Goal: Task Accomplishment & Management: Complete application form

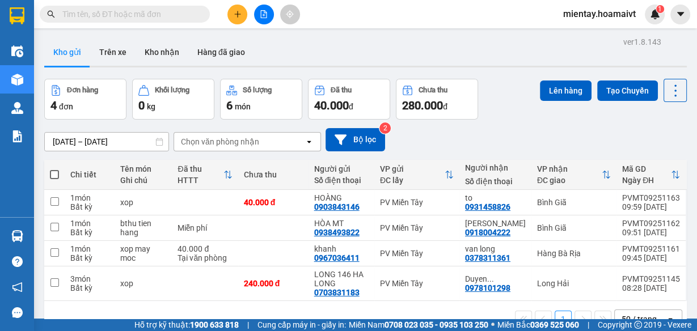
click at [524, 117] on div "Đơn hàng 4 đơn Khối lượng 0 kg Số lượng 6 món Đã thu 40.000 đ Chưa thu 280.000 …" at bounding box center [365, 99] width 643 height 41
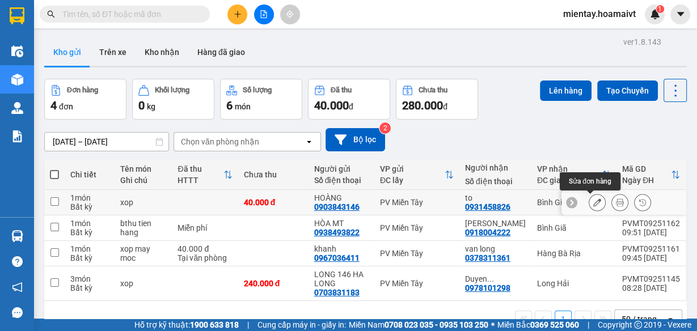
click at [594, 203] on icon at bounding box center [598, 203] width 8 height 8
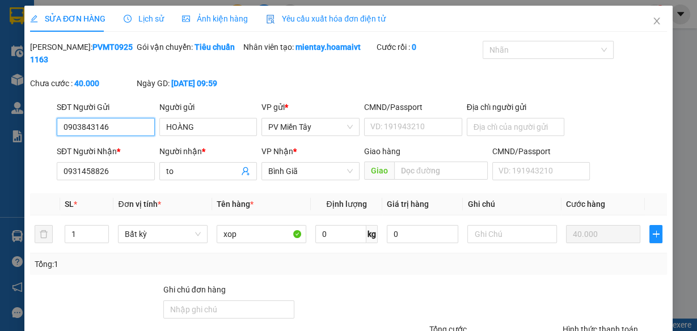
type input "0903843146"
type input "HOÀNG"
type input "0931458826"
type input "to"
type input "40.000"
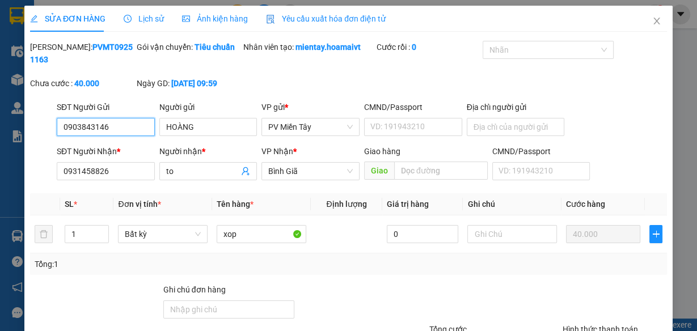
scroll to position [84, 0]
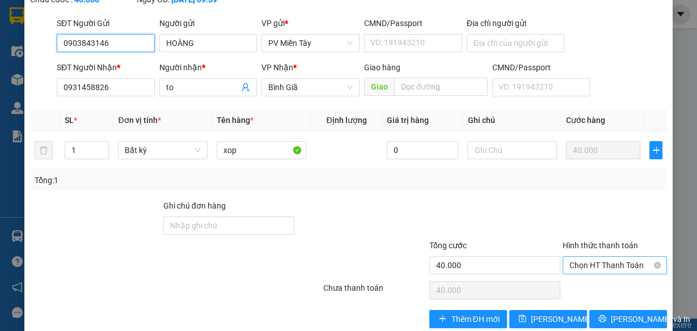
click at [618, 267] on span "Chọn HT Thanh Toán" at bounding box center [615, 265] width 91 height 17
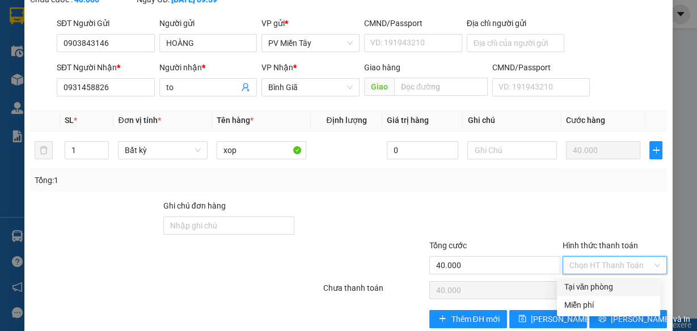
click at [596, 285] on div "Tại văn phòng" at bounding box center [609, 287] width 90 height 12
type input "0"
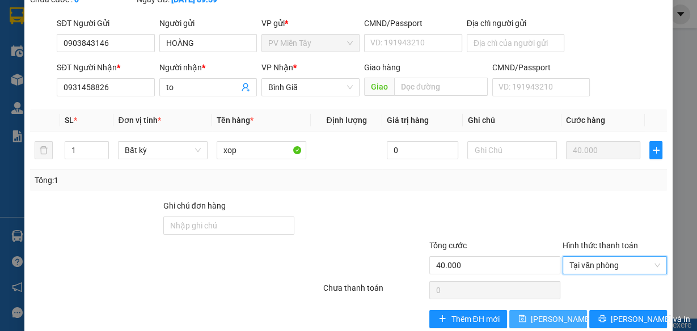
click at [540, 318] on span "[PERSON_NAME] thay đổi" at bounding box center [576, 319] width 91 height 12
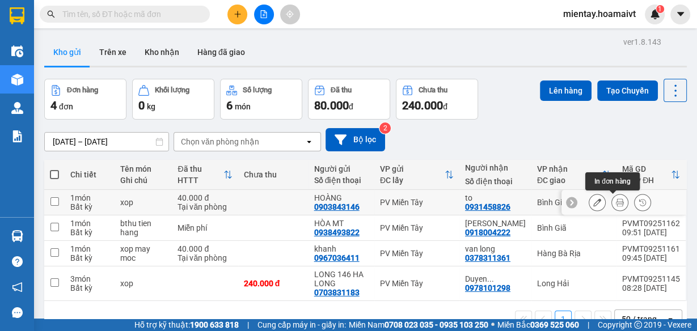
click at [616, 207] on button at bounding box center [620, 203] width 16 height 20
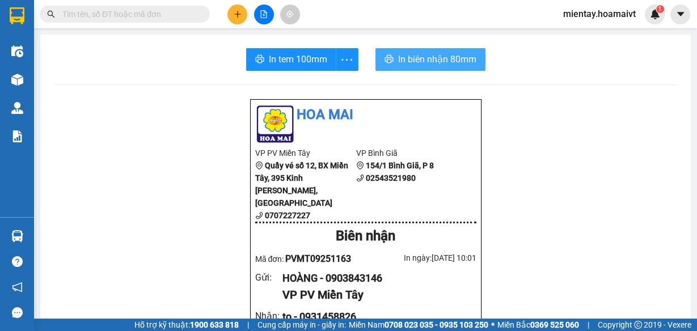
click at [426, 54] on span "In biên nhận 80mm" at bounding box center [437, 59] width 78 height 14
click at [434, 54] on span "In biên nhận 80mm" at bounding box center [440, 59] width 78 height 14
drag, startPoint x: 649, startPoint y: 139, endPoint x: 600, endPoint y: 234, distance: 107.3
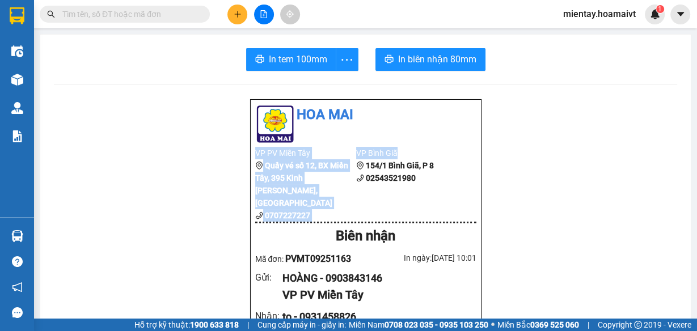
click at [451, 55] on span "In biên nhận 80mm" at bounding box center [437, 59] width 78 height 14
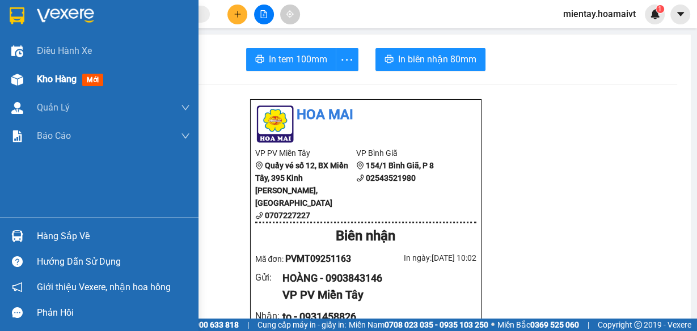
click at [68, 74] on span "Kho hàng" at bounding box center [57, 79] width 40 height 11
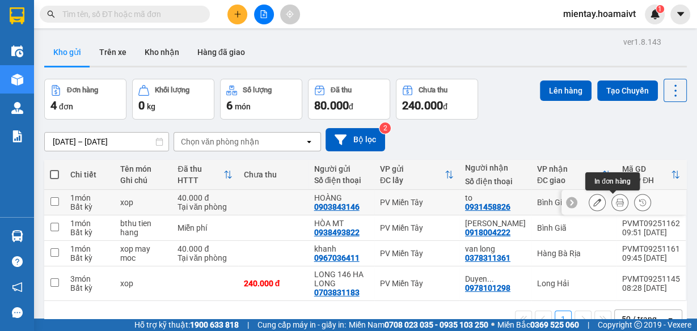
click at [616, 203] on icon at bounding box center [620, 203] width 8 height 8
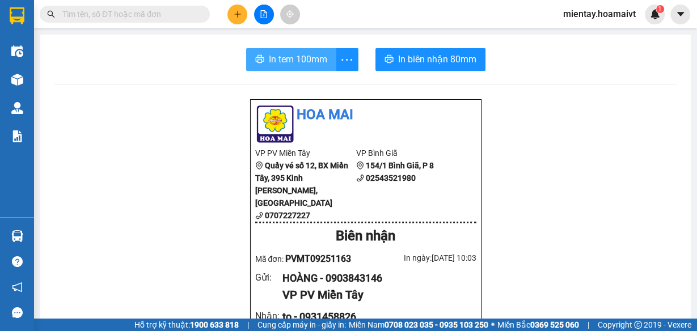
click at [274, 54] on span "In tem 100mm" at bounding box center [298, 59] width 58 height 14
click at [296, 53] on span "In tem 100mm" at bounding box center [298, 59] width 58 height 14
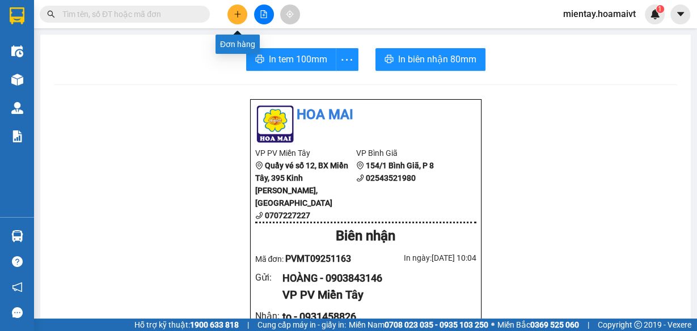
click at [239, 12] on icon "plus" at bounding box center [238, 14] width 8 height 8
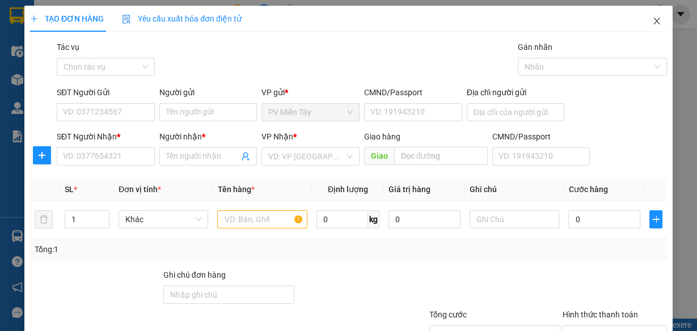
click at [653, 19] on icon "close" at bounding box center [657, 20] width 9 height 9
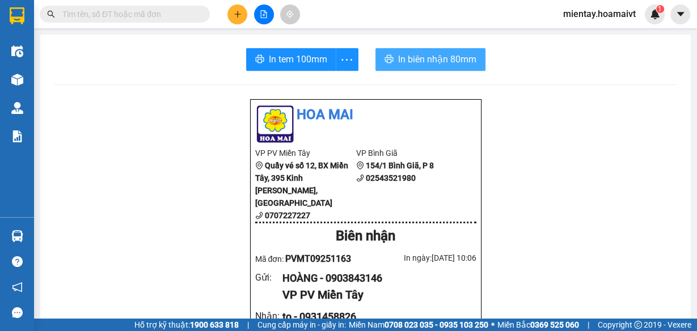
click at [415, 60] on span "In biên nhận 80mm" at bounding box center [437, 59] width 78 height 14
click at [456, 61] on span "In biên nhận 80mm" at bounding box center [437, 59] width 78 height 14
click at [418, 60] on span "In biên nhận 80mm" at bounding box center [437, 59] width 78 height 14
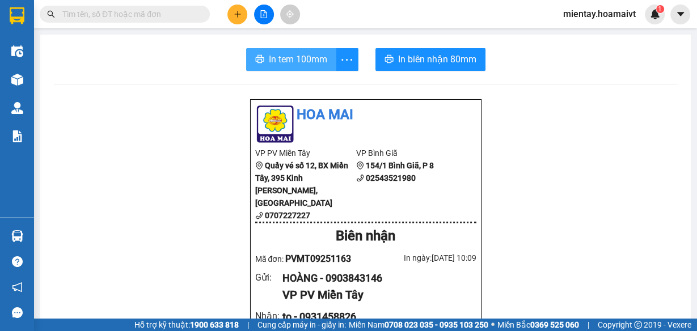
click at [304, 62] on span "In tem 100mm" at bounding box center [298, 59] width 58 height 14
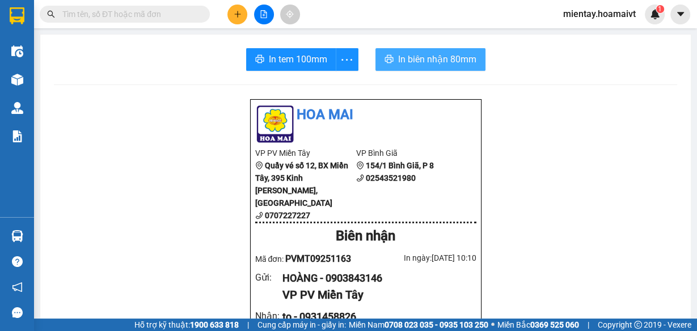
click at [434, 58] on span "In biên nhận 80mm" at bounding box center [437, 59] width 78 height 14
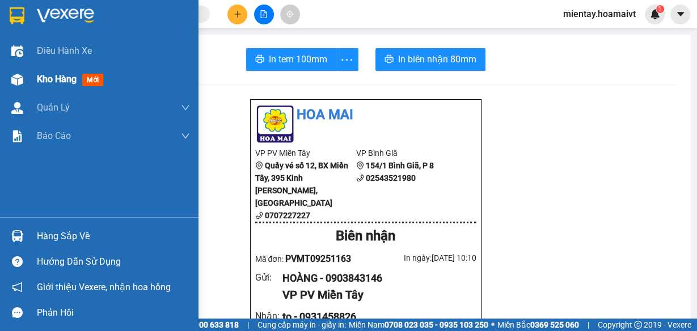
click at [44, 82] on span "Kho hàng" at bounding box center [57, 79] width 40 height 11
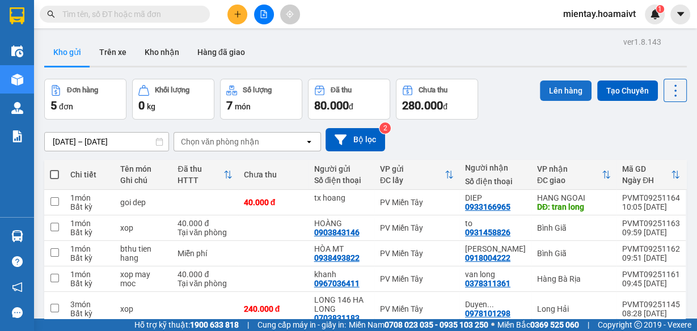
click at [553, 92] on button "Lên hàng" at bounding box center [566, 91] width 52 height 20
click at [552, 92] on button "Lên hàng" at bounding box center [566, 91] width 52 height 20
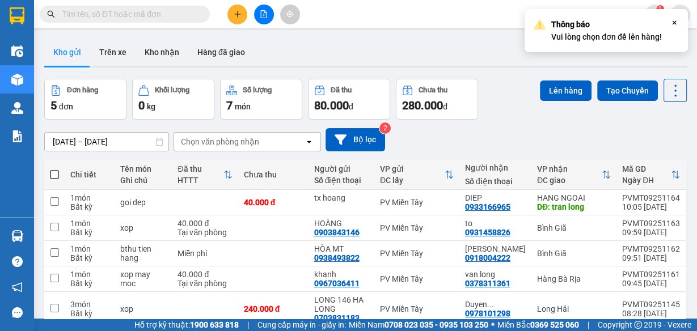
click at [576, 136] on div "[DATE] – [DATE] Press the down arrow key to interact with the calendar and sele…" at bounding box center [365, 139] width 643 height 23
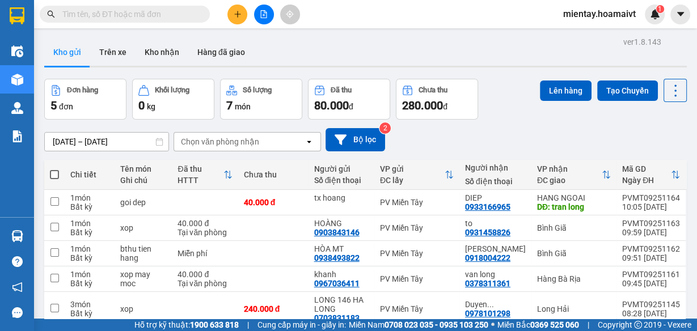
click at [645, 136] on div "[DATE] – [DATE] Press the down arrow key to interact with the calendar and sele…" at bounding box center [365, 139] width 643 height 23
click at [544, 233] on div "Bình Giã" at bounding box center [574, 228] width 74 height 9
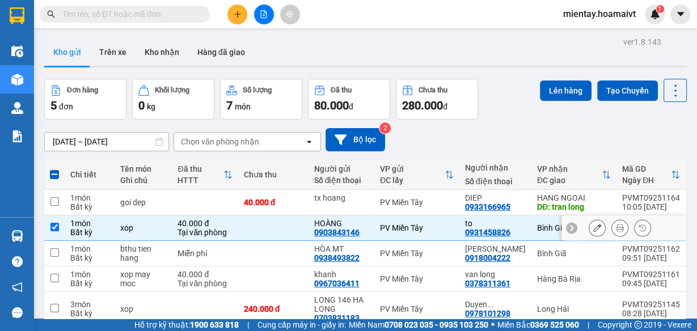
click at [541, 227] on div "Bình Giã" at bounding box center [574, 228] width 74 height 9
checkbox input "false"
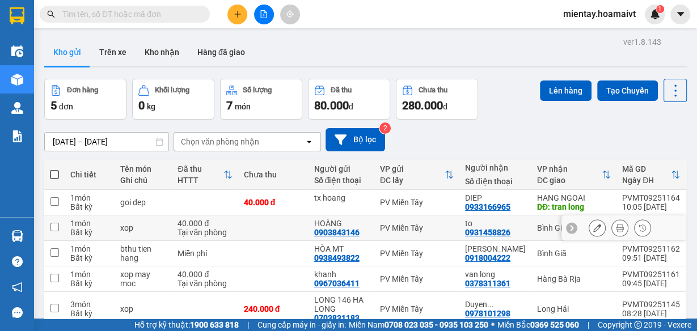
click at [616, 229] on icon at bounding box center [620, 228] width 8 height 8
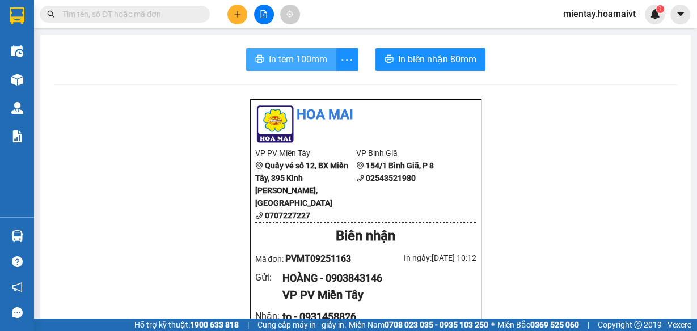
click at [301, 61] on span "In tem 100mm" at bounding box center [298, 59] width 58 height 14
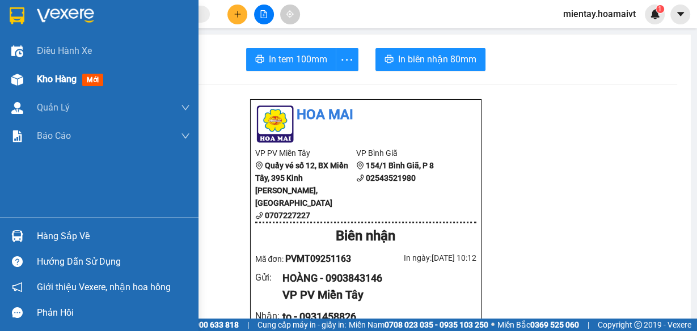
click at [62, 79] on span "Kho hàng" at bounding box center [57, 79] width 40 height 11
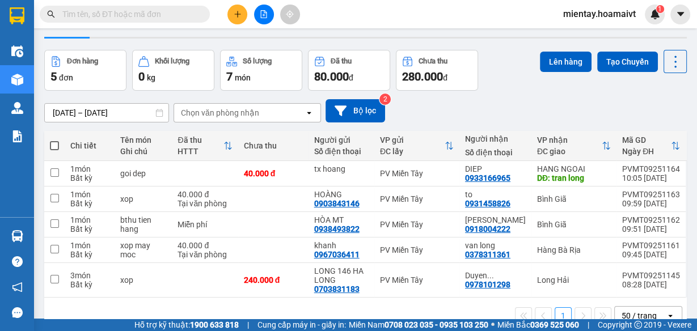
scroll to position [54, 0]
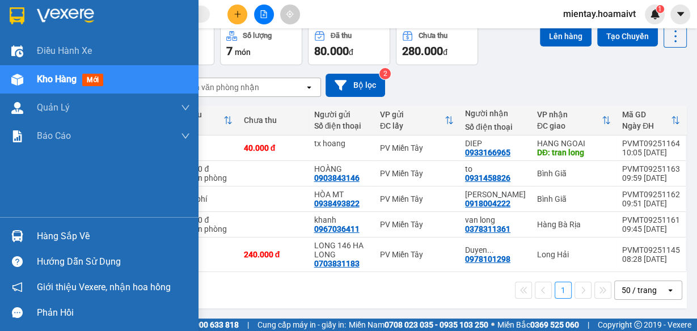
click at [19, 235] on img at bounding box center [17, 236] width 12 height 12
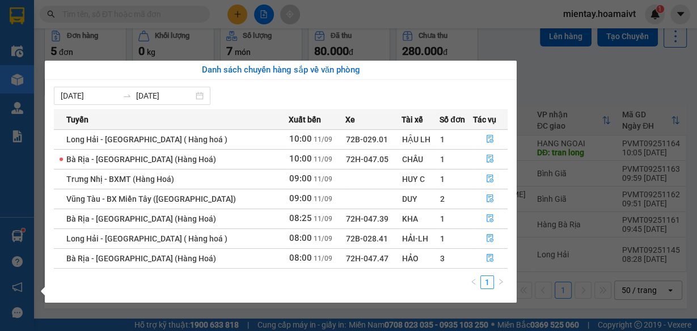
click at [566, 78] on section "Kết quả tìm kiếm ( 0 ) Bộ lọc No Data mientay.hoamaivt 1 Điều hành xe Kho hàng …" at bounding box center [348, 165] width 697 height 331
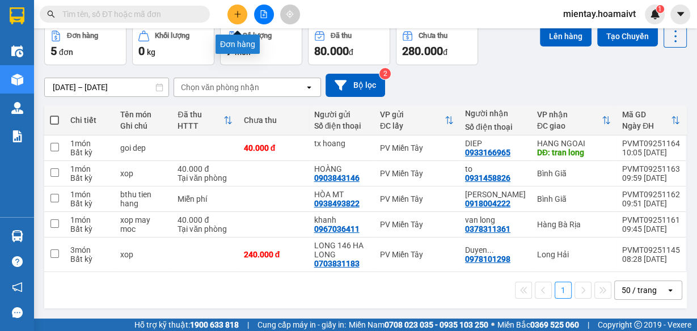
click at [245, 13] on button at bounding box center [238, 15] width 20 height 20
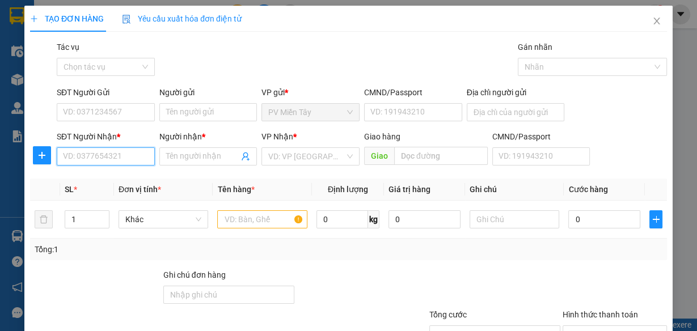
click at [117, 159] on input "SĐT Người Nhận *" at bounding box center [106, 157] width 98 height 18
type input "0909561383"
click at [100, 179] on div "0909561383 - Kiet" at bounding box center [104, 178] width 83 height 12
type input "[PERSON_NAME], Dam Doi, Ca Mau"
type input "Kiet"
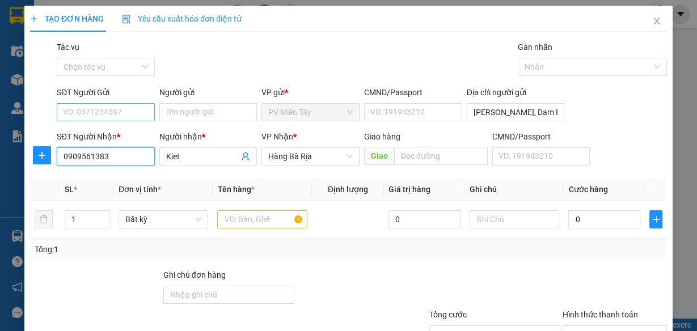
type input "0909561383"
click at [129, 112] on input "SĐT Người Gửi" at bounding box center [106, 112] width 98 height 18
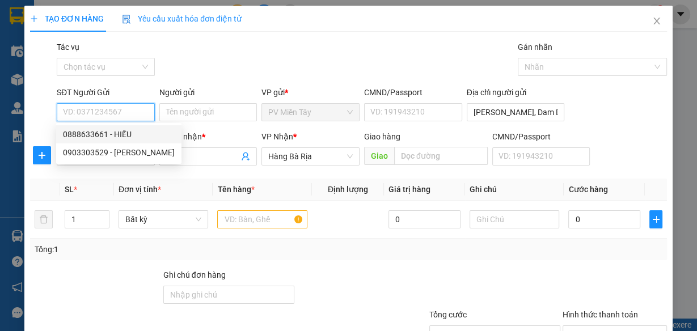
click at [132, 110] on input "SĐT Người Gửi" at bounding box center [106, 112] width 98 height 18
click at [139, 130] on div "0936368887 - tien" at bounding box center [104, 134] width 83 height 12
type input "0936368887"
type input "tien"
type input "079074008884"
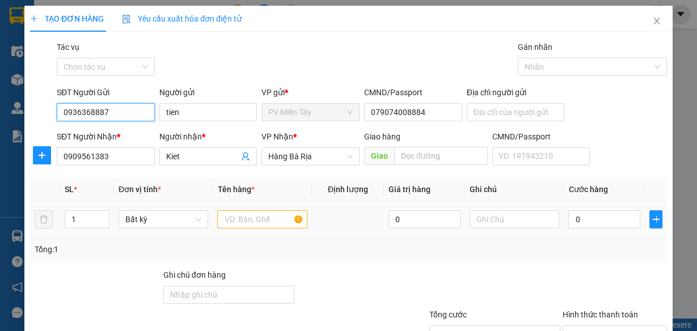
type input "0936368887"
click at [231, 216] on input "text" at bounding box center [262, 220] width 90 height 18
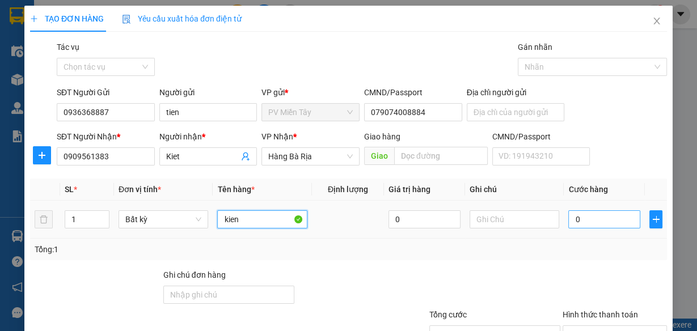
type input "kien"
click at [606, 221] on input "0" at bounding box center [605, 220] width 72 height 18
type input "5"
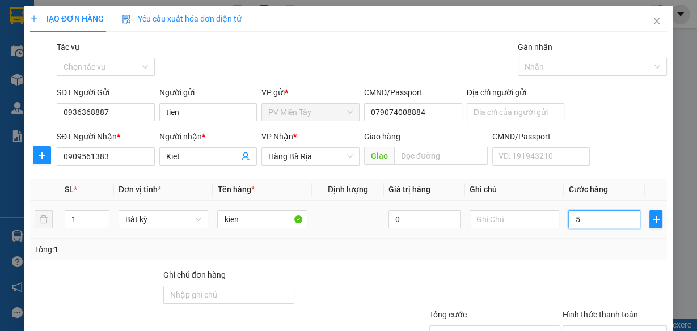
type input "50"
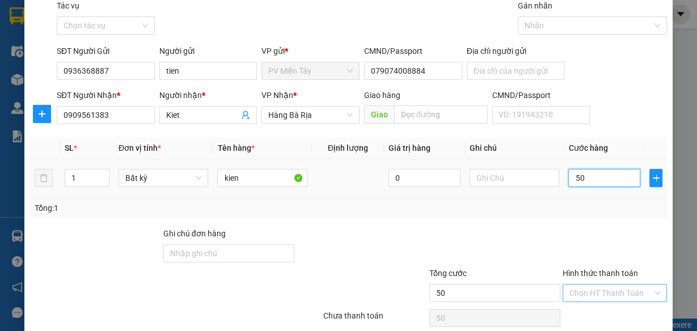
scroll to position [87, 0]
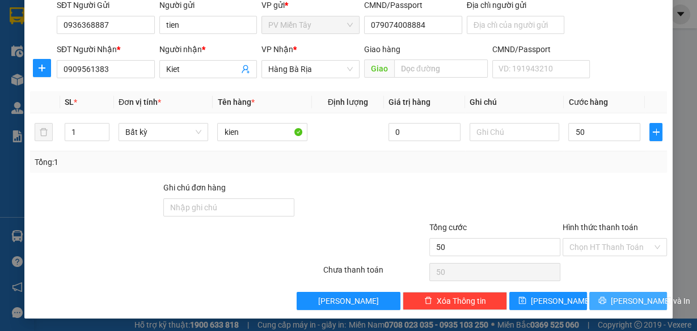
type input "50.000"
click at [630, 296] on span "[PERSON_NAME] và In" at bounding box center [650, 301] width 79 height 12
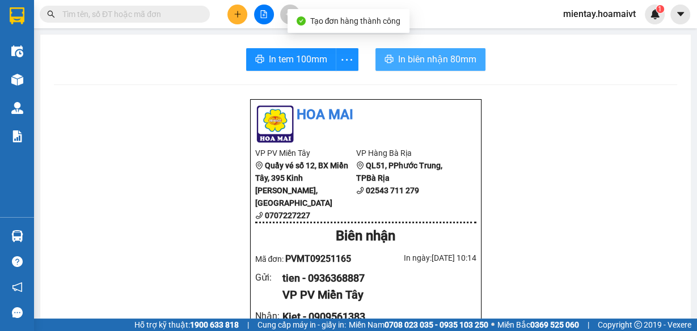
click at [432, 52] on span "In biên nhận 80mm" at bounding box center [437, 59] width 78 height 14
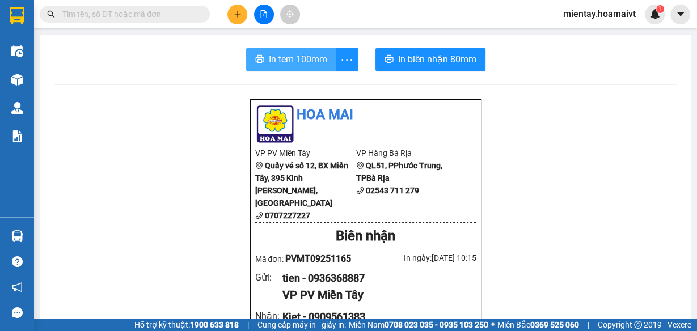
click at [308, 58] on span "In tem 100mm" at bounding box center [298, 59] width 58 height 14
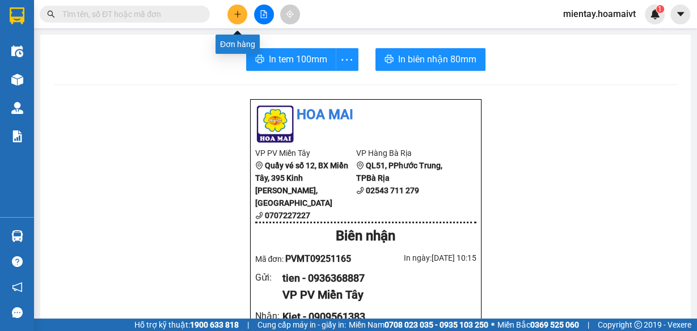
click at [235, 12] on icon "plus" at bounding box center [238, 14] width 8 height 8
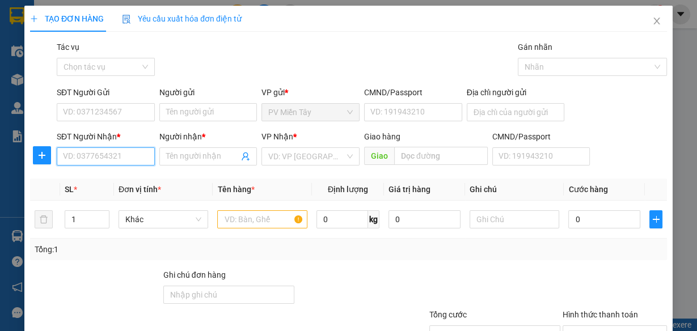
click at [124, 154] on input "SĐT Người Nhận *" at bounding box center [106, 157] width 98 height 18
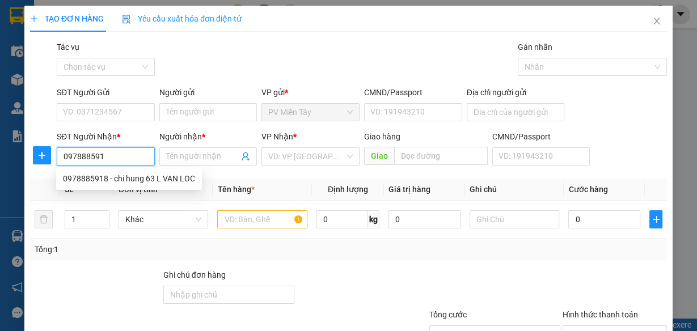
type input "0978885918"
click at [137, 173] on div "0978885918 - chi hung 63 L VAN LOC" at bounding box center [129, 178] width 132 height 12
type input "BINH TAN"
type input "chi hung 63 L VAN LOC"
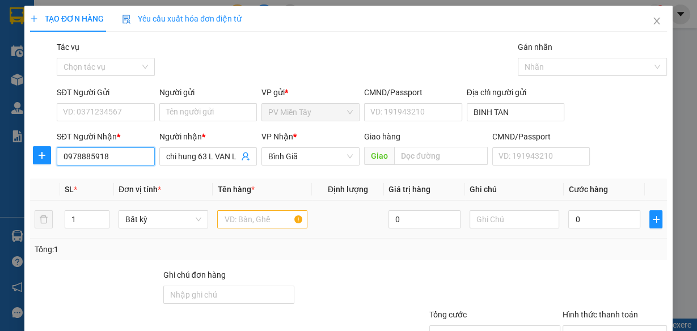
type input "0978885918"
click at [265, 220] on input "text" at bounding box center [262, 220] width 90 height 18
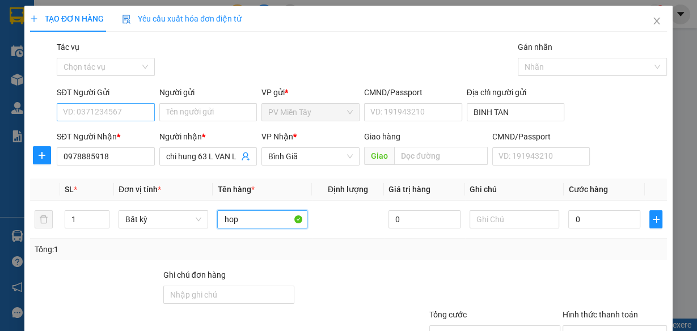
type input "hop"
click at [127, 107] on input "SĐT Người Gửi" at bounding box center [106, 112] width 98 height 18
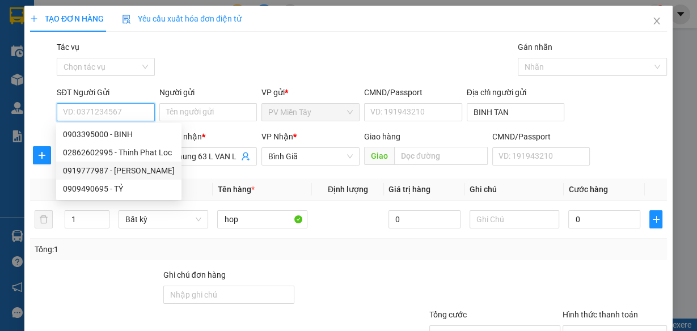
click at [111, 171] on div "0919777987 - [PERSON_NAME]" at bounding box center [119, 171] width 112 height 12
type input "0919777987"
type input "quang"
type input "094084018641"
type input "Duong so 6 BTDOng B, BTan"
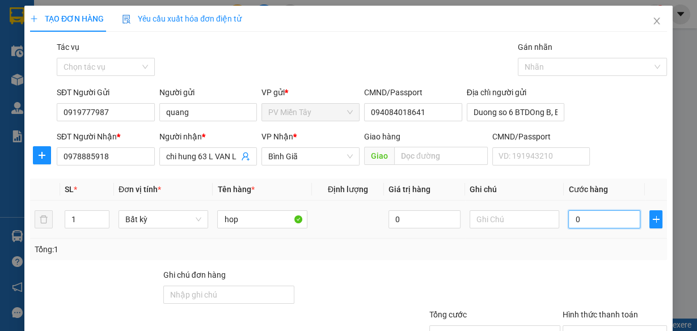
click at [579, 220] on input "0" at bounding box center [605, 220] width 72 height 18
type input "3"
type input "0"
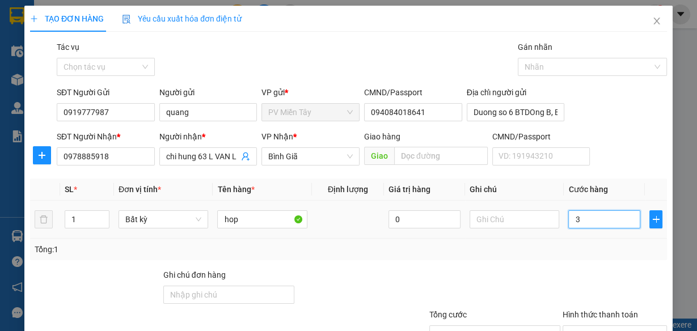
type input "0"
type input "04"
type input "4"
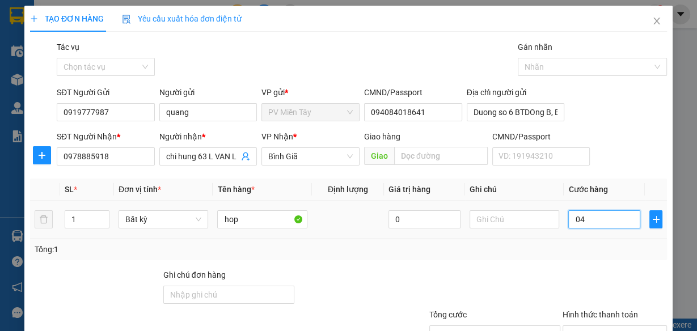
type input "040"
type input "40"
type input "04"
type input "4"
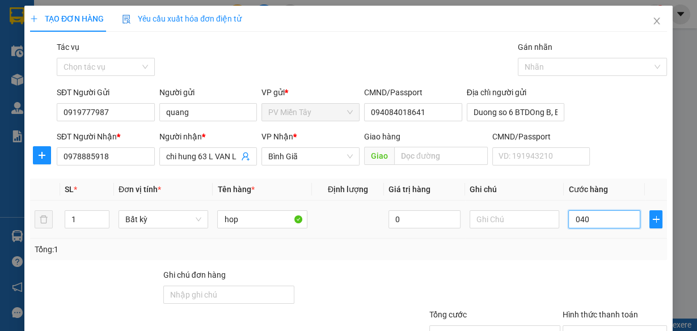
type input "4"
type input "0"
type input "03"
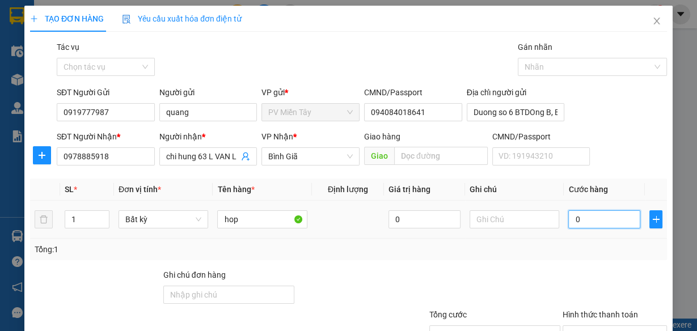
type input "3"
type input "030"
type input "30"
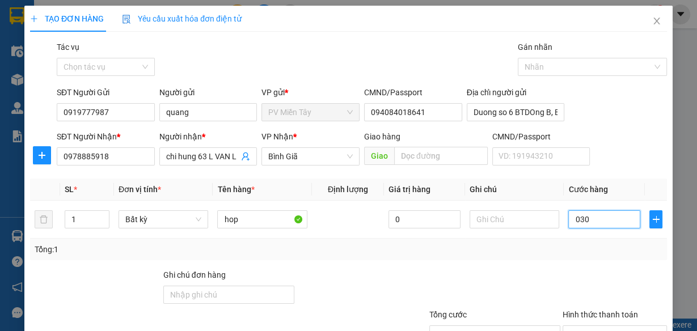
scroll to position [87, 0]
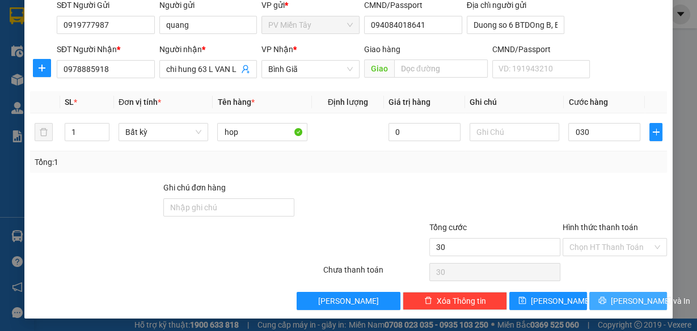
type input "30.000"
click at [638, 300] on span "[PERSON_NAME] và In" at bounding box center [650, 301] width 79 height 12
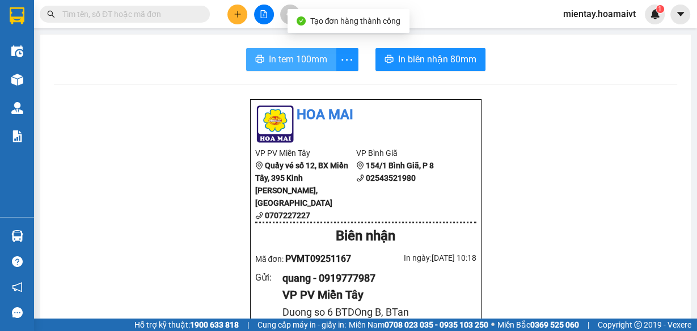
click at [301, 56] on span "In tem 100mm" at bounding box center [298, 59] width 58 height 14
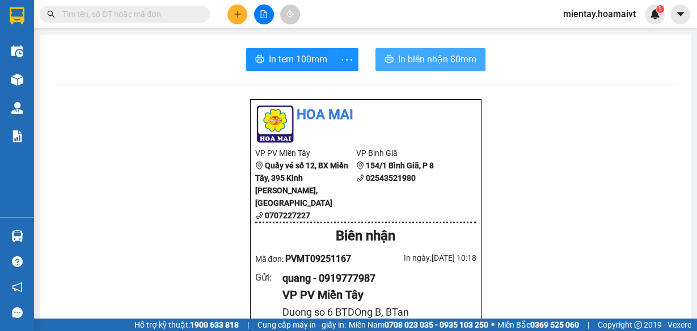
click at [420, 62] on span "In biên nhận 80mm" at bounding box center [437, 59] width 78 height 14
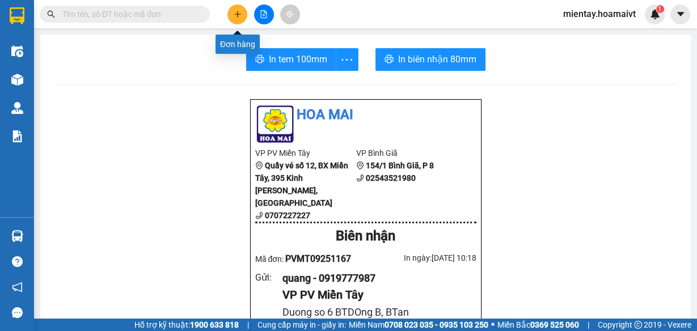
click at [238, 9] on button at bounding box center [238, 15] width 20 height 20
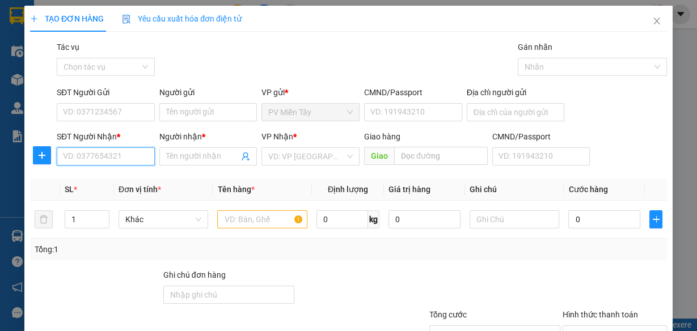
click at [130, 156] on input "SĐT Người Nhận *" at bounding box center [106, 157] width 98 height 18
click at [131, 178] on div "0394734502 - QUYNH" at bounding box center [104, 178] width 83 height 12
type input "0394734502"
type input "QUYNH"
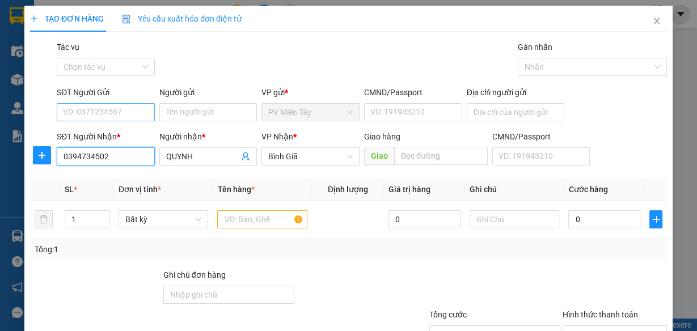
type input "0394734502"
click at [131, 111] on input "SĐT Người Gửi" at bounding box center [106, 112] width 98 height 18
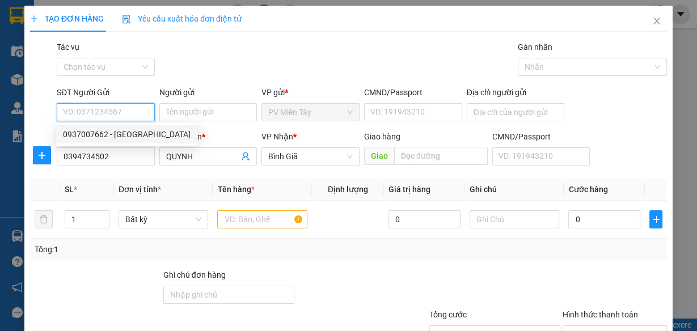
click at [132, 111] on input "SĐT Người Gửi" at bounding box center [106, 112] width 98 height 18
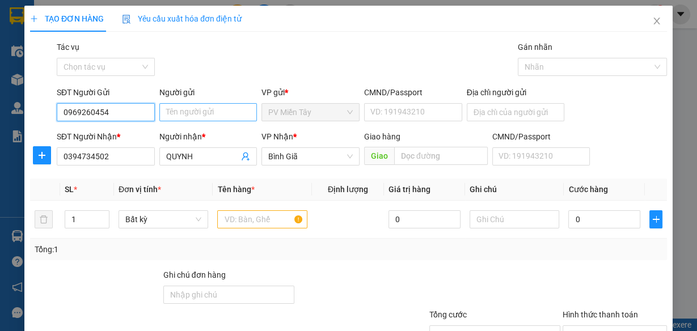
type input "0969260454"
click at [222, 107] on input "Người gửi" at bounding box center [208, 112] width 98 height 18
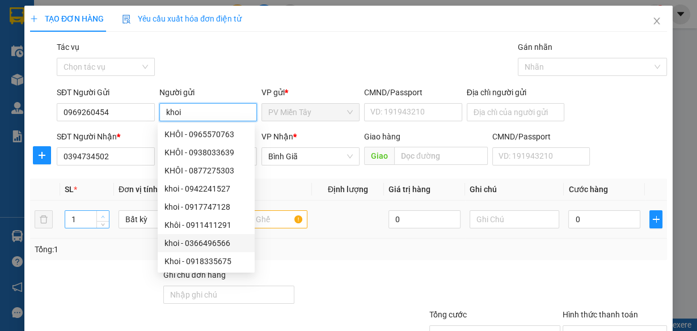
type input "khoi"
click at [104, 215] on icon "up" at bounding box center [103, 217] width 4 height 4
type input "3"
click at [104, 215] on icon "up" at bounding box center [103, 217] width 4 height 4
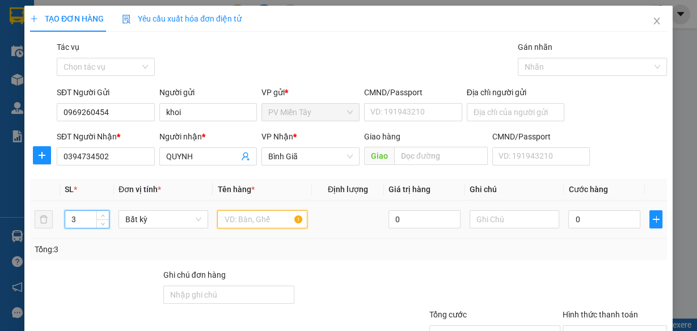
click at [289, 224] on input "text" at bounding box center [262, 220] width 90 height 18
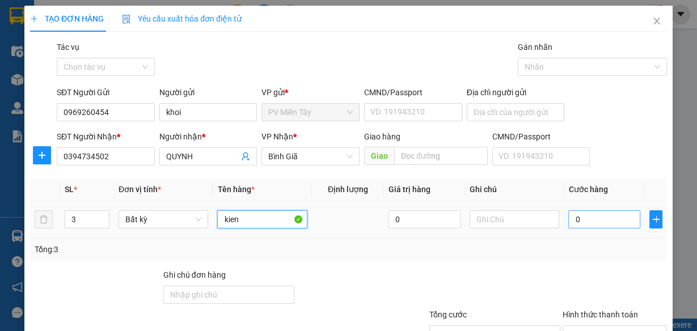
type input "kien"
click at [613, 217] on input "0" at bounding box center [605, 220] width 72 height 18
type input "1"
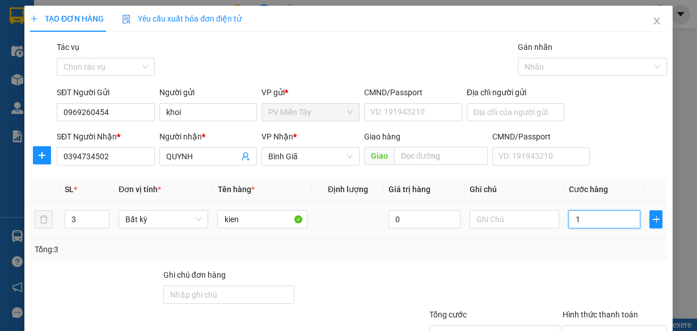
type input "10"
type input "100"
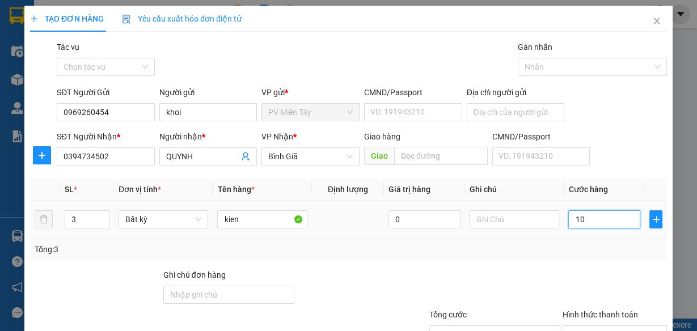
type input "100"
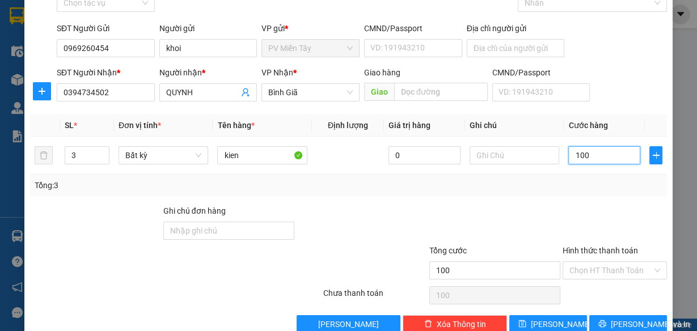
scroll to position [87, 0]
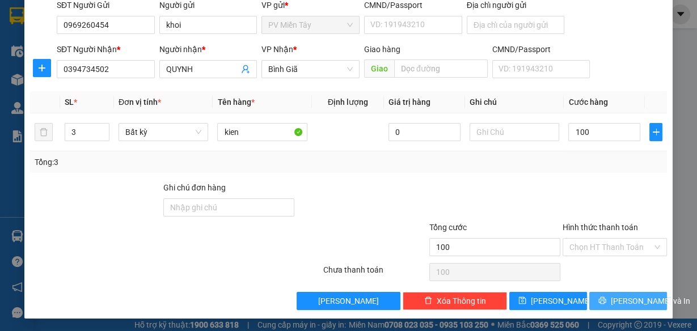
type input "100.000"
click at [633, 303] on span "[PERSON_NAME] và In" at bounding box center [650, 301] width 79 height 12
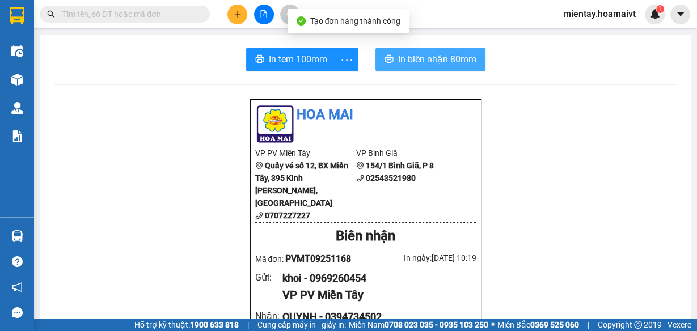
click at [411, 57] on span "In biên nhận 80mm" at bounding box center [437, 59] width 78 height 14
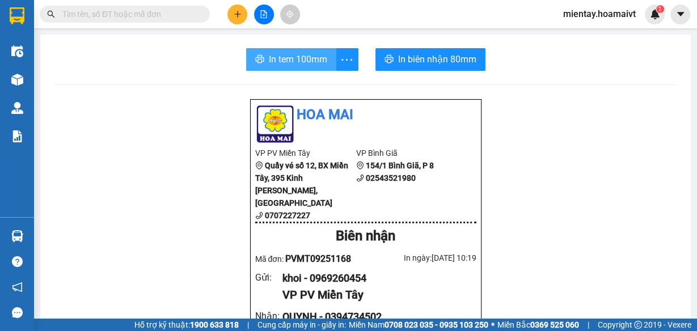
click at [286, 53] on span "In tem 100mm" at bounding box center [298, 59] width 58 height 14
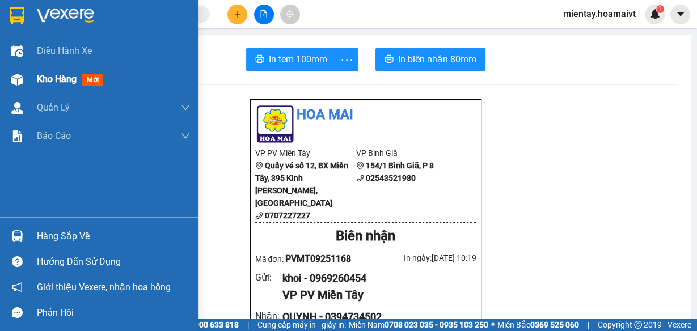
click at [58, 82] on span "Kho hàng" at bounding box center [57, 79] width 40 height 11
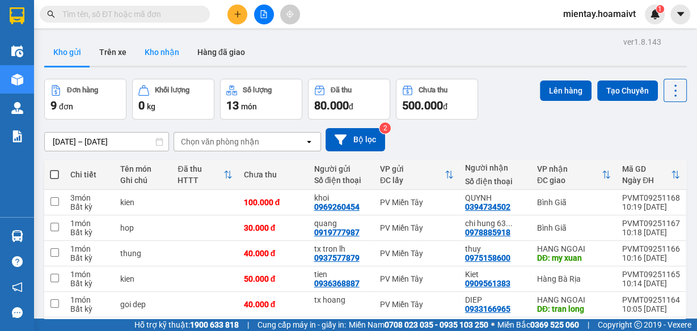
click at [165, 60] on button "Kho nhận" at bounding box center [162, 52] width 53 height 27
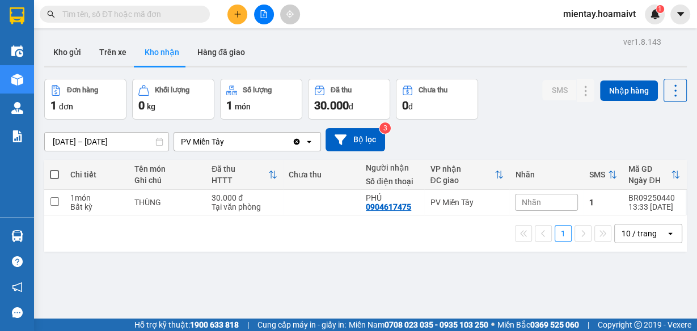
click at [177, 14] on input "text" at bounding box center [129, 14] width 134 height 12
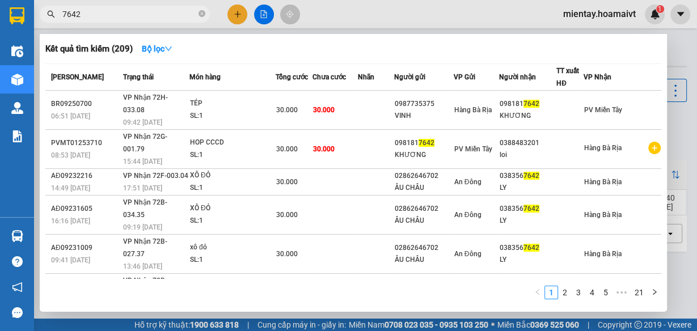
type input "7642"
click at [578, 43] on div "Kết quả tìm kiếm ( 209 ) Bộ lọc" at bounding box center [353, 49] width 616 height 18
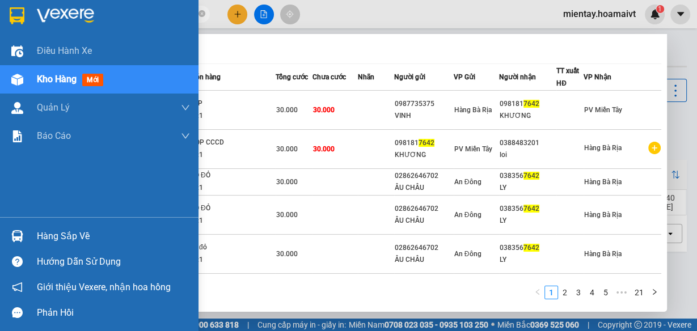
click at [40, 235] on div "Hàng sắp về" at bounding box center [113, 236] width 153 height 17
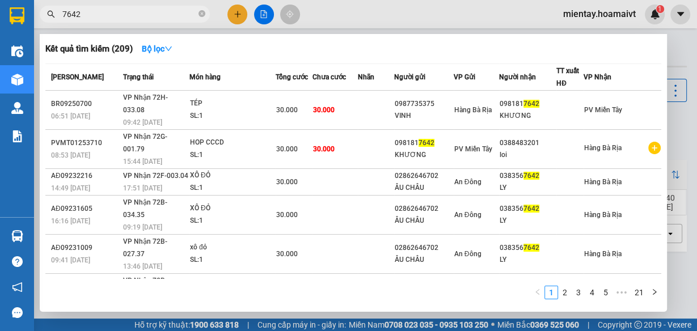
click at [513, 34] on section "Kết quả tìm kiếm ( 209 ) Bộ lọc Mã ĐH Trạng thái Món hàng Tổng cước Chưa cước N…" at bounding box center [348, 165] width 697 height 331
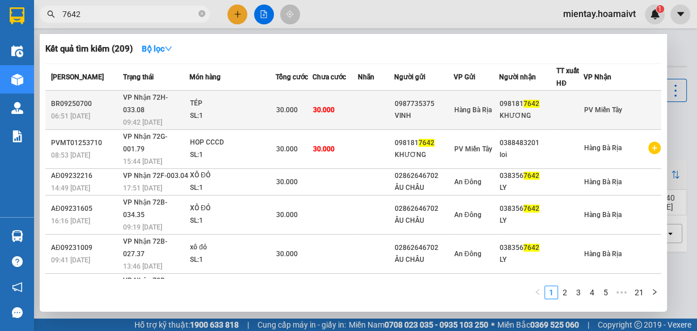
click at [583, 106] on div at bounding box center [570, 110] width 26 height 12
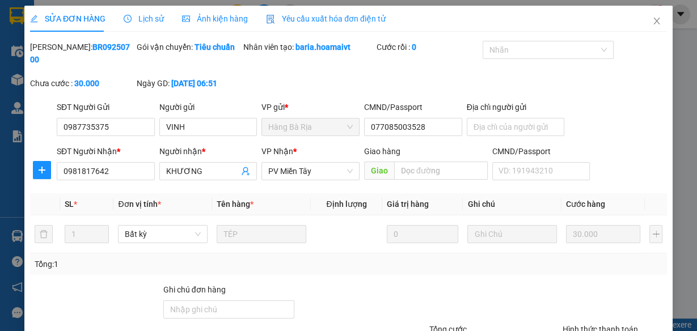
type input "0987735375"
type input "VINH"
type input "077085003528"
type input "0981817642"
type input "KHƯƠNG"
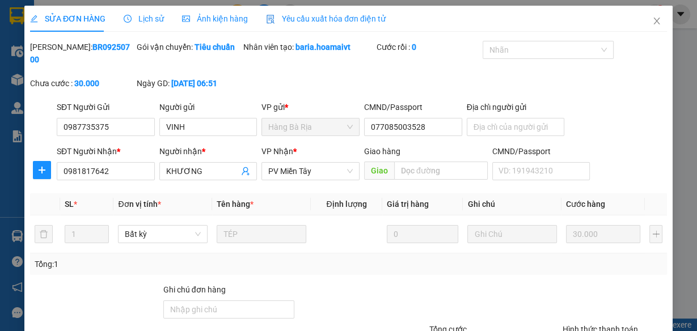
type input "30.000"
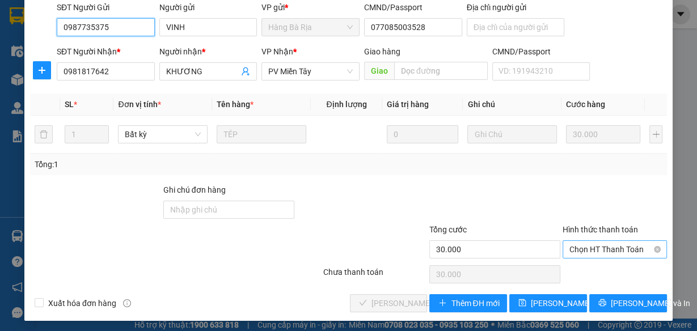
scroll to position [102, 0]
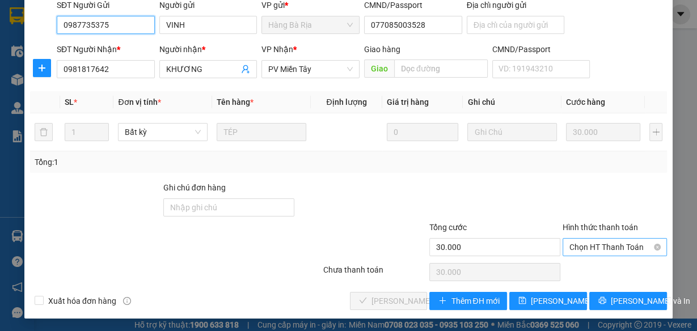
click at [609, 245] on span "Chọn HT Thanh Toán" at bounding box center [615, 247] width 91 height 17
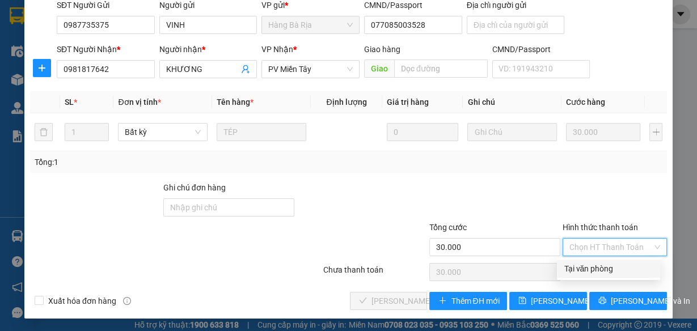
click at [607, 266] on div "Tại văn phòng" at bounding box center [609, 269] width 90 height 12
type input "0"
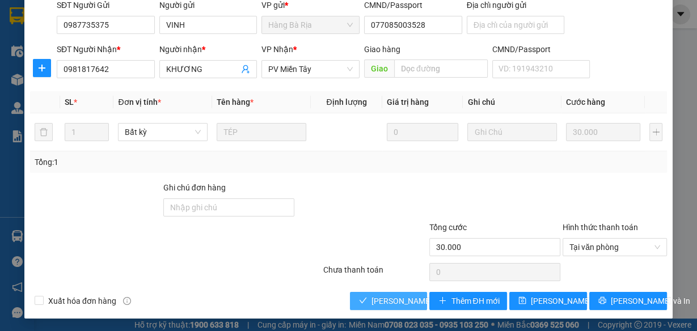
click at [380, 297] on span "[PERSON_NAME] và Giao hàng" at bounding box center [426, 301] width 109 height 12
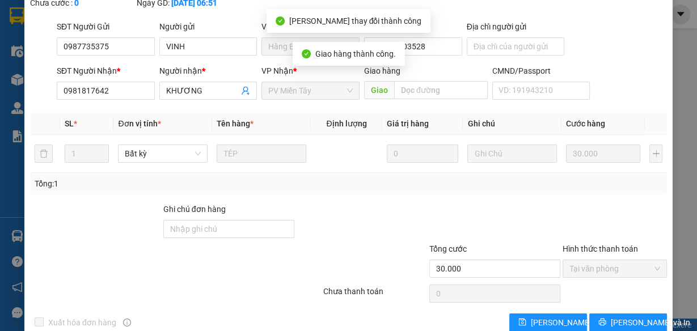
scroll to position [0, 0]
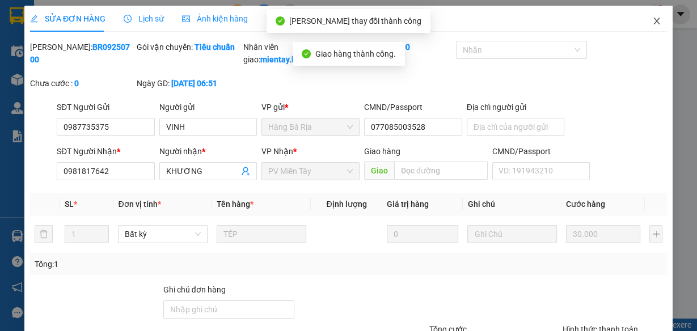
click at [654, 21] on icon "close" at bounding box center [657, 21] width 6 height 7
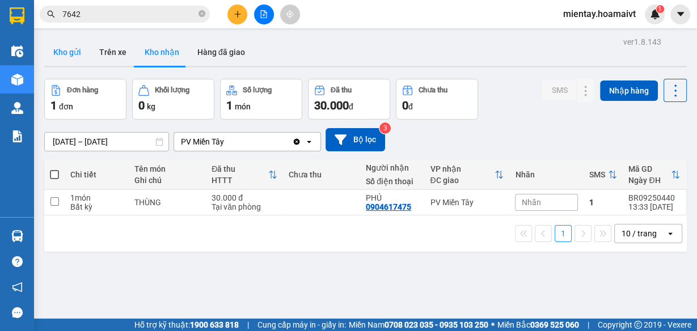
click at [68, 60] on button "Kho gửi" at bounding box center [67, 52] width 46 height 27
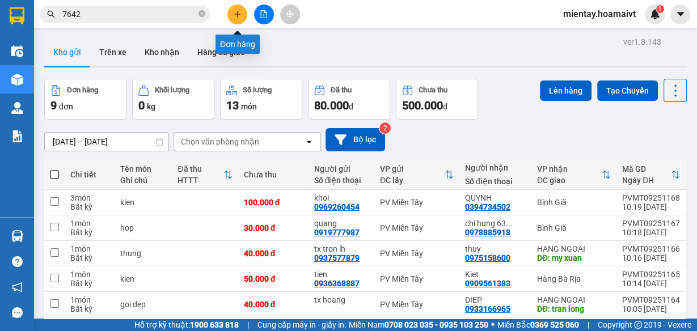
click at [236, 9] on button at bounding box center [238, 15] width 20 height 20
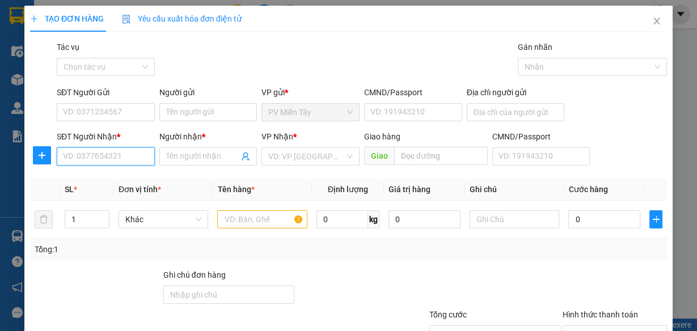
click at [115, 161] on input "SĐT Người Nhận *" at bounding box center [106, 157] width 98 height 18
type input "079785"
click at [100, 180] on div "0797857322 - Binh" at bounding box center [104, 178] width 83 height 12
type input "0702626292"
type input "0797857322"
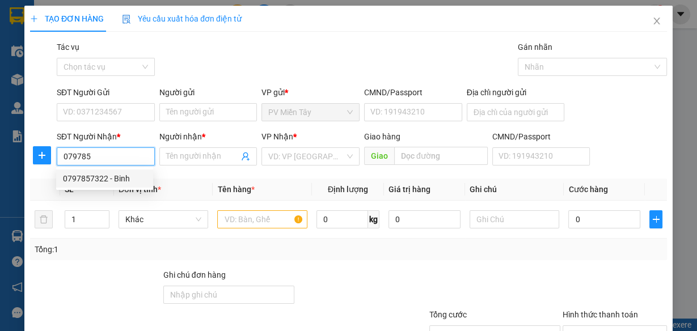
type input "Binh"
type input "caphe anh thu"
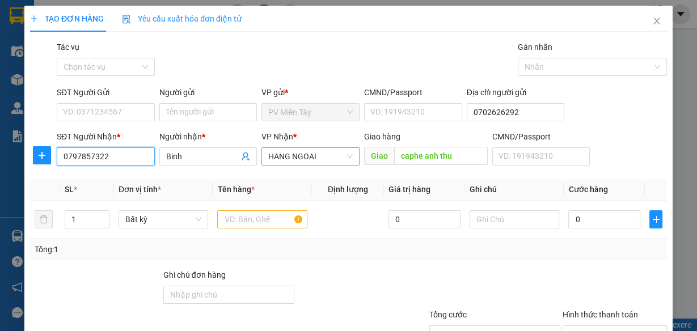
click at [318, 158] on span "HANG NGOAI" at bounding box center [310, 156] width 85 height 17
type input "0797857322"
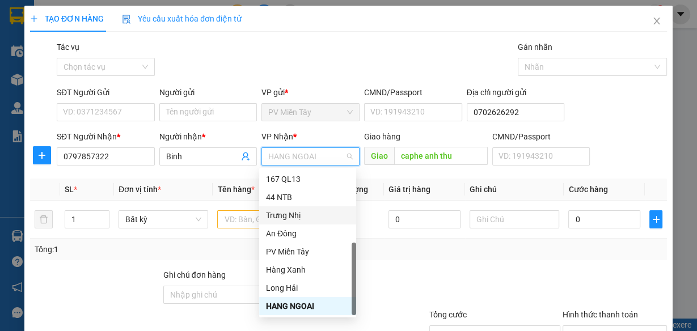
scroll to position [91, 0]
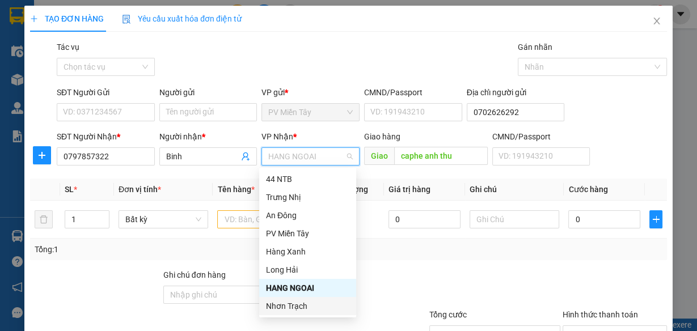
click at [292, 305] on div "Nhơn Trạch" at bounding box center [307, 306] width 83 height 12
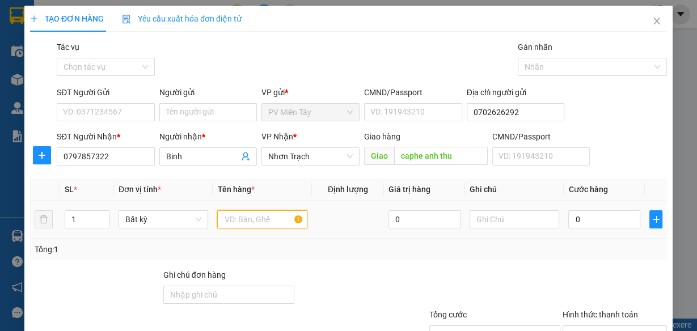
click at [266, 216] on input "text" at bounding box center [262, 220] width 90 height 18
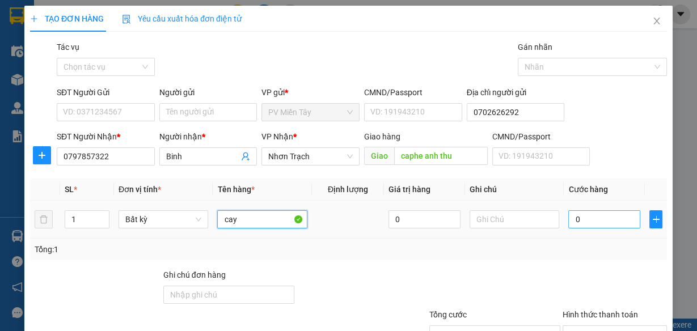
type input "cay"
click at [602, 216] on input "0" at bounding box center [605, 220] width 72 height 18
type input "4"
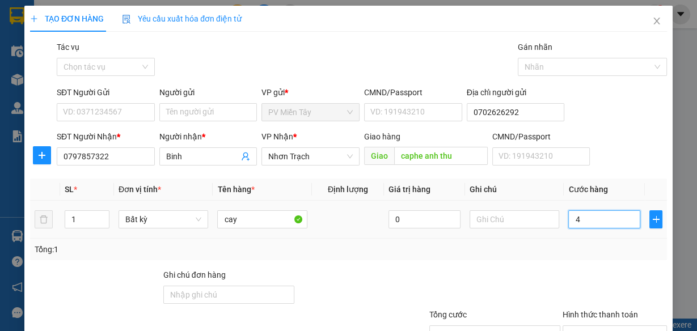
type input "40"
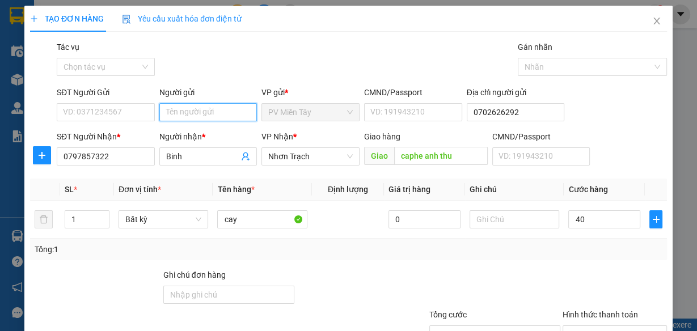
type input "40.000"
click at [175, 116] on input "Người gửi" at bounding box center [208, 112] width 98 height 18
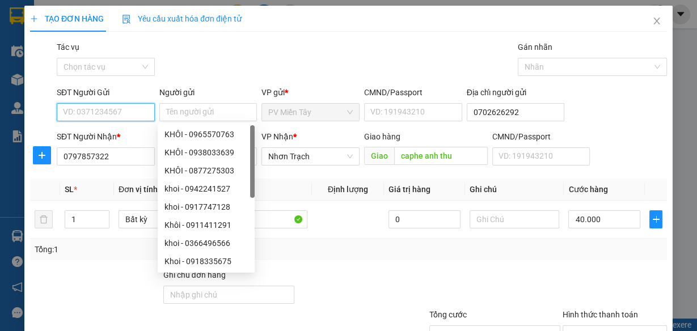
click at [135, 117] on input "SĐT Người Gửi" at bounding box center [106, 112] width 98 height 18
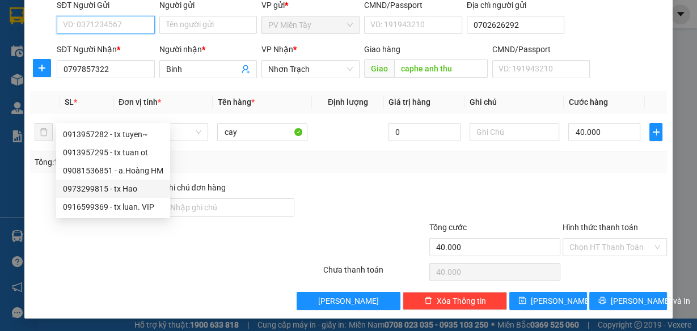
scroll to position [0, 0]
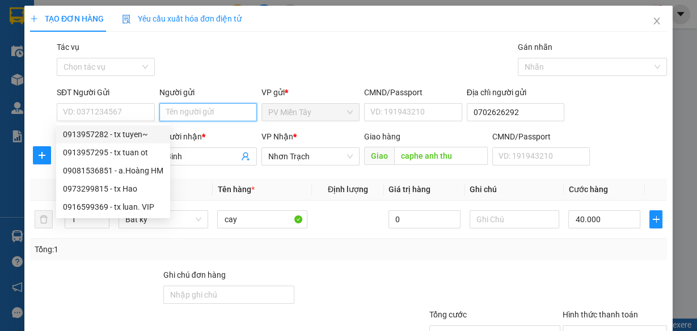
click at [185, 108] on input "Người gửi" at bounding box center [208, 112] width 98 height 18
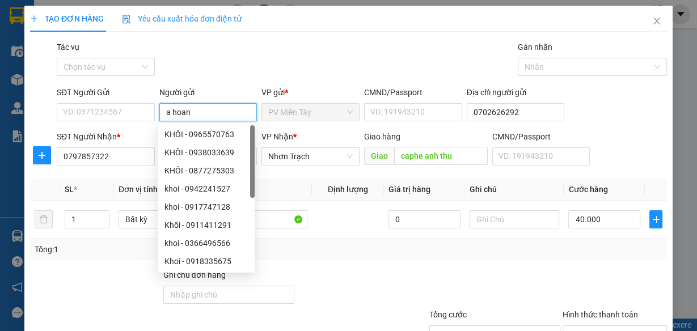
type input "a hoang"
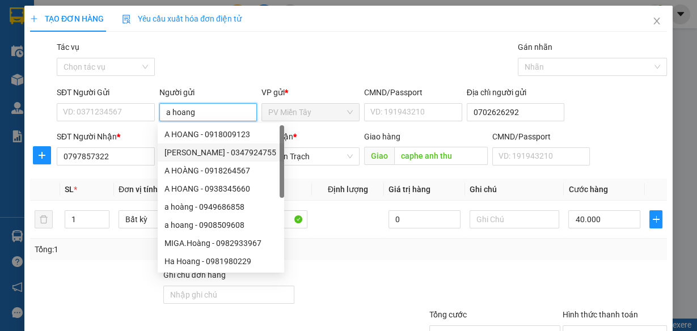
scroll to position [36, 0]
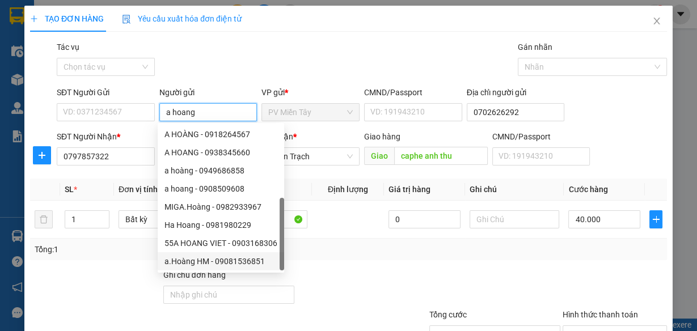
click at [228, 263] on div "a.Hoàng HM - 09081536851" at bounding box center [221, 261] width 113 height 12
type input "09081536851"
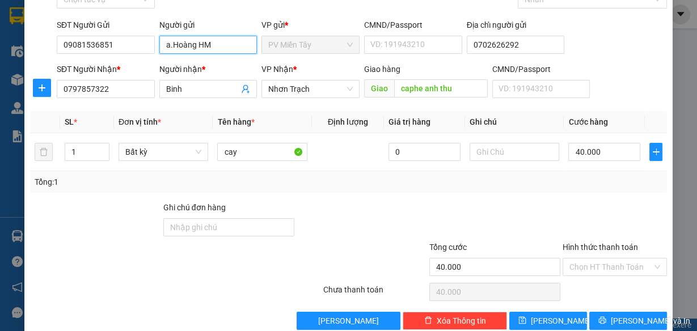
scroll to position [87, 0]
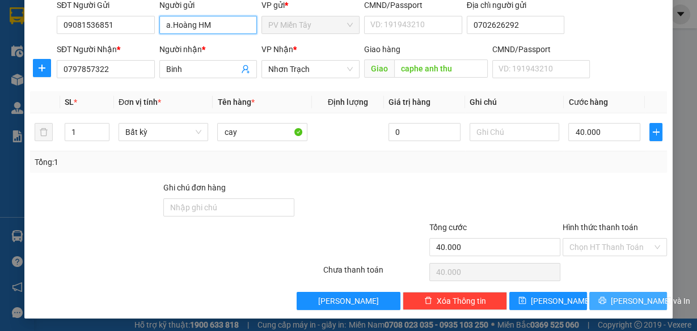
type input "a.Hoàng HM"
click at [616, 302] on span "[PERSON_NAME] và In" at bounding box center [650, 301] width 79 height 12
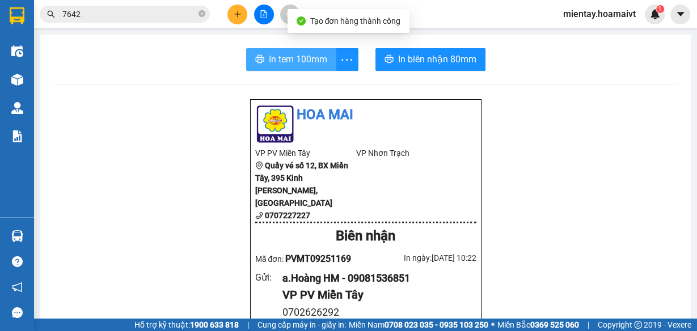
click at [300, 57] on span "In tem 100mm" at bounding box center [298, 59] width 58 height 14
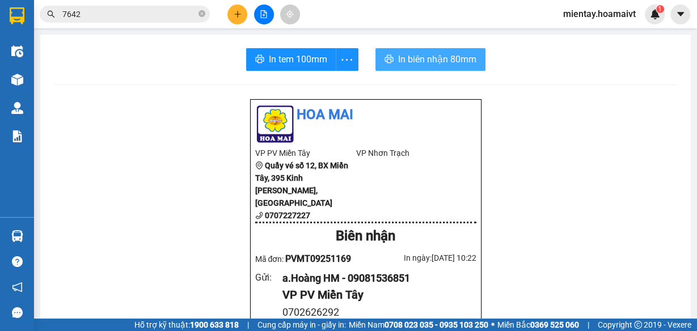
click at [428, 61] on span "In biên nhận 80mm" at bounding box center [437, 59] width 78 height 14
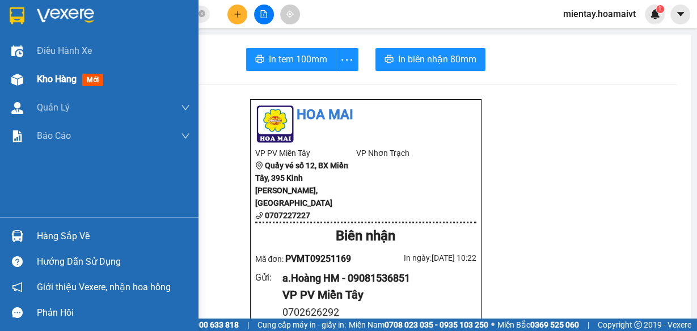
click at [48, 77] on span "Kho hàng" at bounding box center [57, 79] width 40 height 11
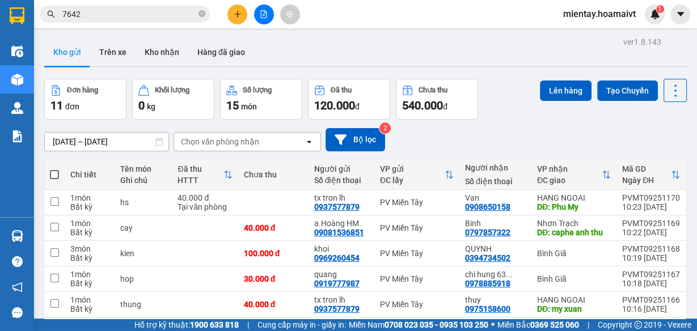
click at [235, 139] on div "Chọn văn phòng nhận" at bounding box center [220, 141] width 78 height 11
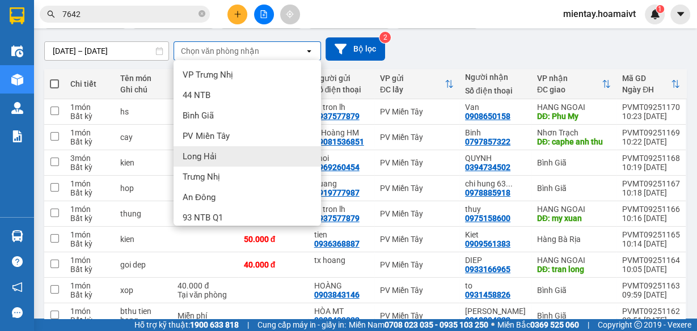
click at [218, 157] on div "Long Hải" at bounding box center [248, 156] width 148 height 20
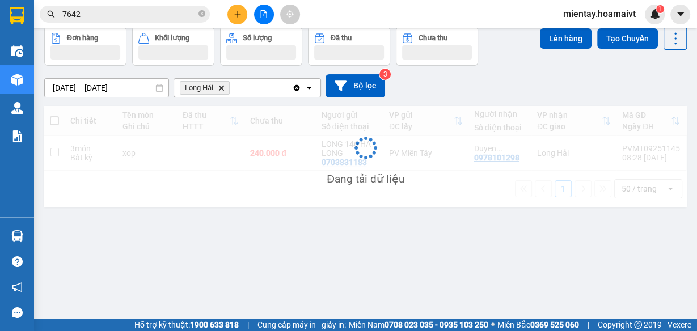
scroll to position [52, 0]
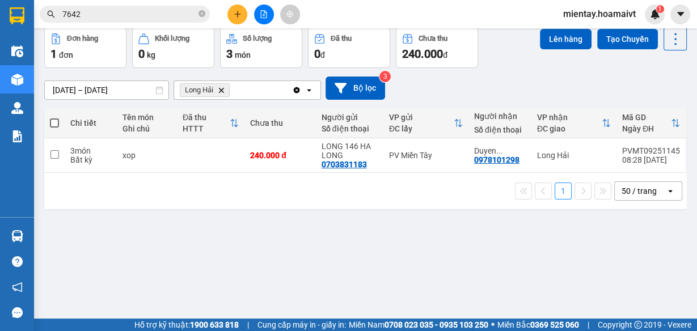
click at [55, 122] on span at bounding box center [54, 123] width 9 height 9
click at [54, 117] on input "checkbox" at bounding box center [54, 117] width 0 height 0
checkbox input "true"
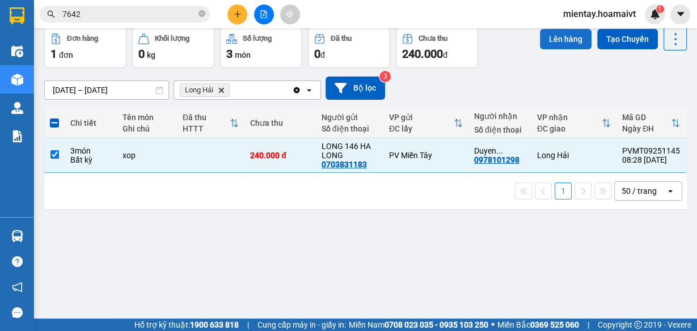
click at [569, 35] on button "Lên hàng" at bounding box center [566, 39] width 52 height 20
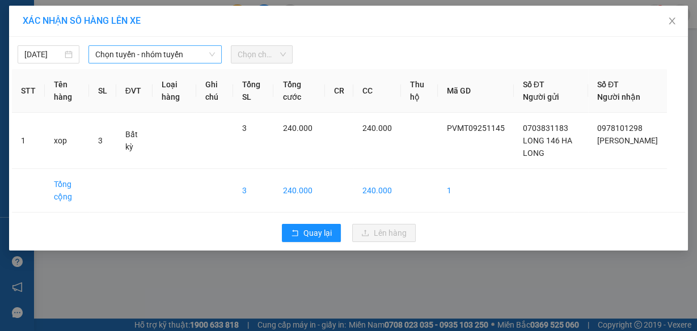
click at [145, 52] on span "Chọn tuyến - nhóm tuyến" at bounding box center [155, 54] width 120 height 17
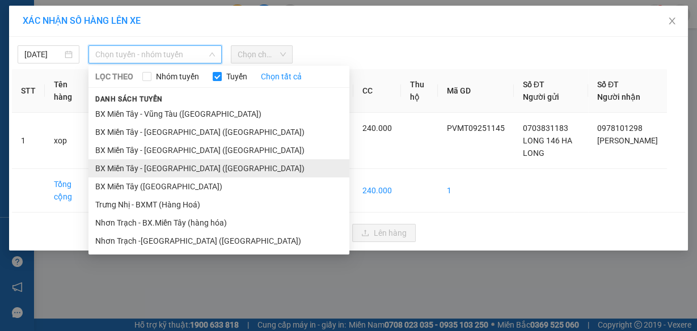
click at [162, 171] on li "BX Miền Tây - [GEOGRAPHIC_DATA] ([GEOGRAPHIC_DATA])" at bounding box center [219, 168] width 261 height 18
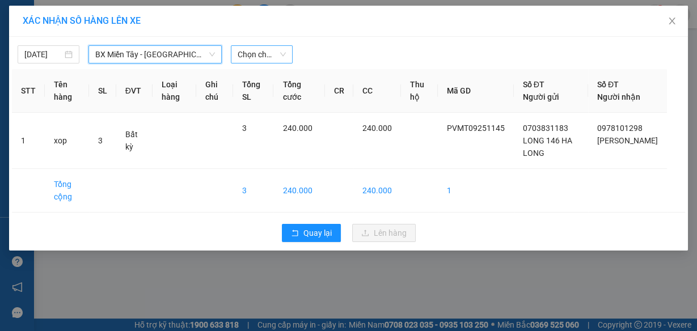
click at [265, 56] on span "Chọn chuyến" at bounding box center [262, 54] width 48 height 17
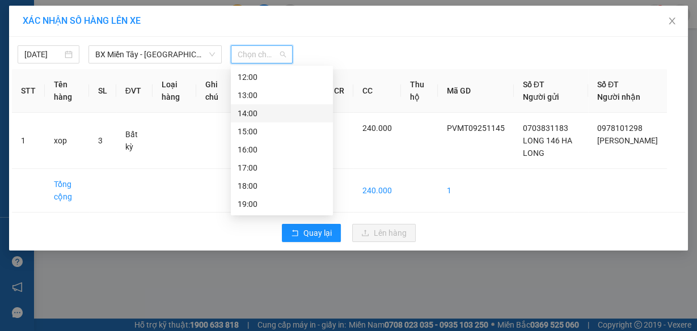
scroll to position [27, 0]
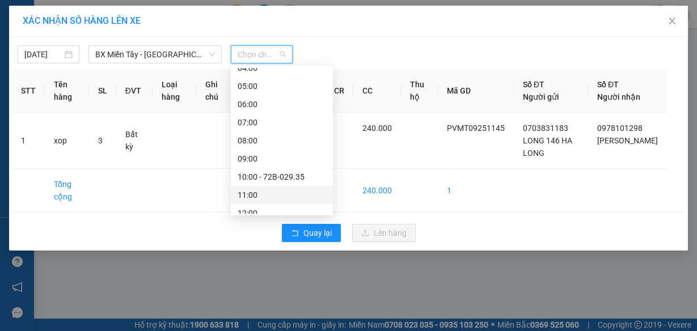
click at [259, 191] on div "11:00" at bounding box center [282, 195] width 89 height 12
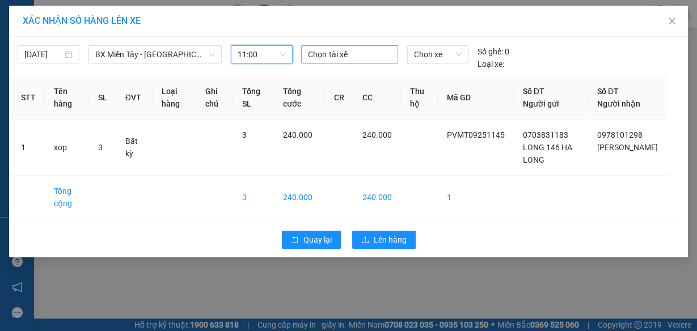
click at [320, 46] on div "Chọn tài xế" at bounding box center [349, 54] width 96 height 18
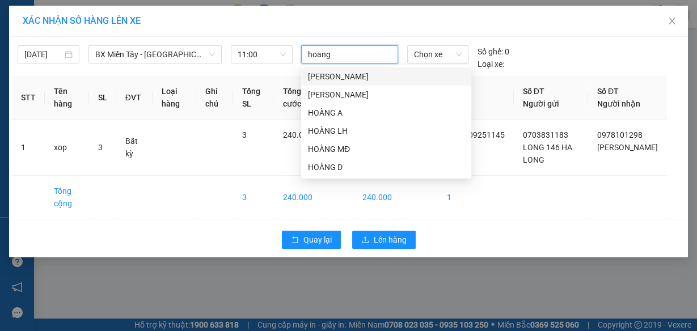
type input "hoang a"
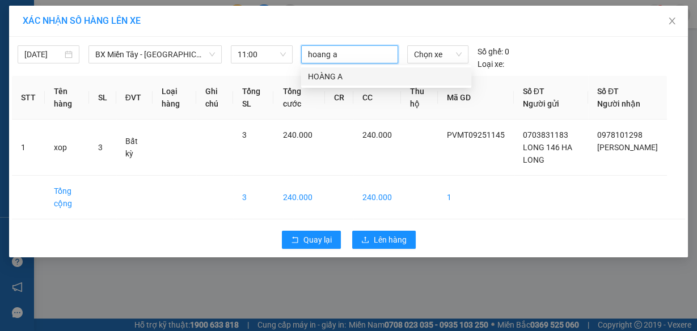
click at [330, 75] on div "HOÀNG A" at bounding box center [386, 76] width 157 height 12
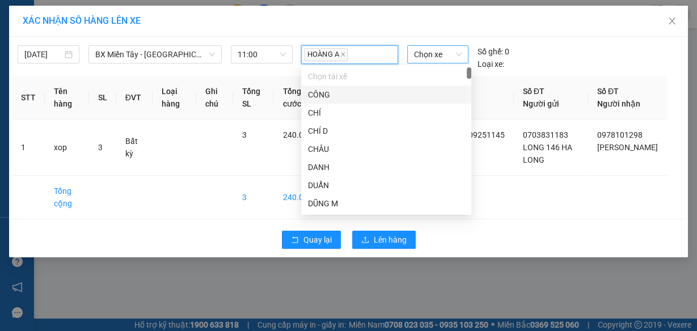
click at [447, 50] on span "Chọn xe" at bounding box center [438, 54] width 48 height 17
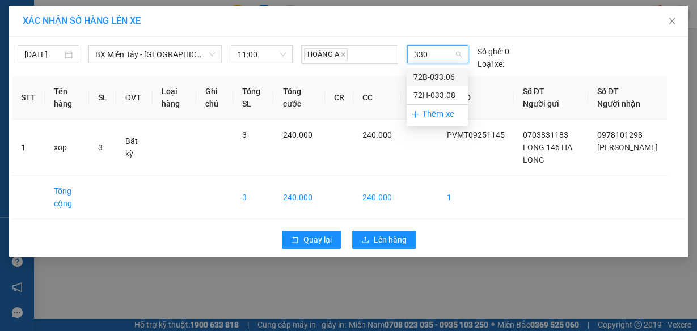
type input "3308"
click at [433, 75] on div "72H-033.08" at bounding box center [438, 77] width 48 height 12
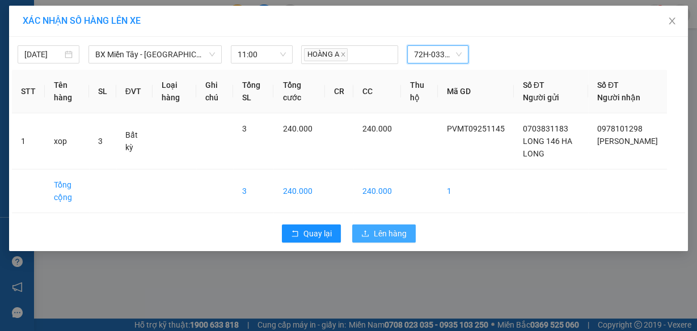
click at [392, 228] on span "Lên hàng" at bounding box center [390, 234] width 33 height 12
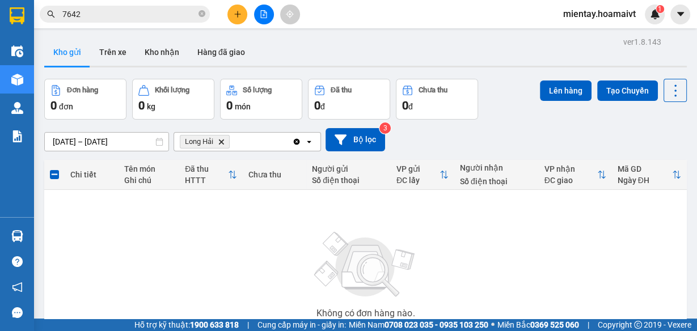
click at [222, 141] on icon "Long Hải, close by backspace" at bounding box center [221, 141] width 5 height 5
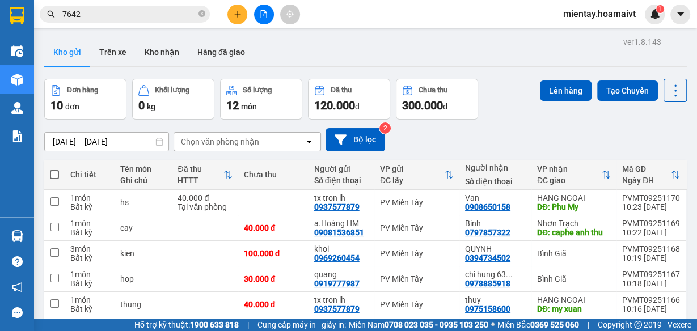
click at [241, 145] on div "Chọn văn phòng nhận" at bounding box center [220, 141] width 78 height 11
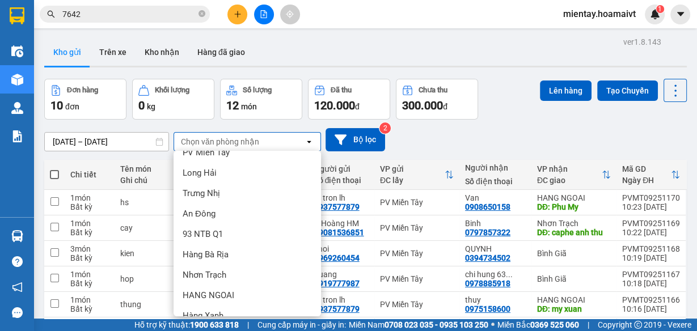
scroll to position [109, 0]
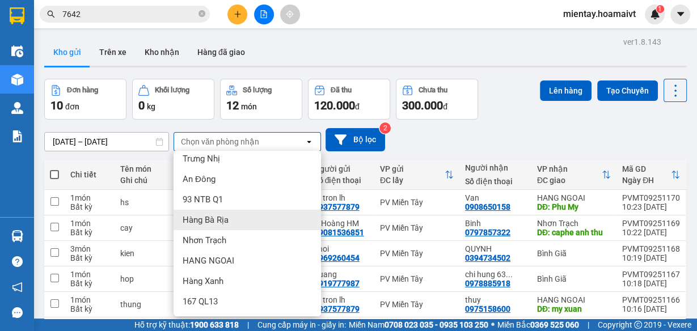
click at [230, 220] on div "Hàng Bà Rịa" at bounding box center [248, 220] width 148 height 20
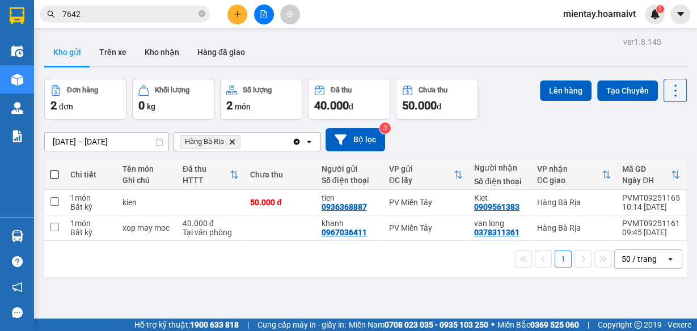
click at [57, 174] on span at bounding box center [54, 174] width 9 height 9
click at [54, 169] on input "checkbox" at bounding box center [54, 169] width 0 height 0
checkbox input "true"
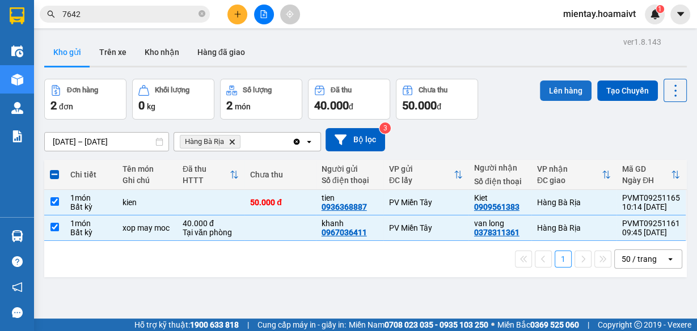
click at [558, 88] on button "Lên hàng" at bounding box center [566, 91] width 52 height 20
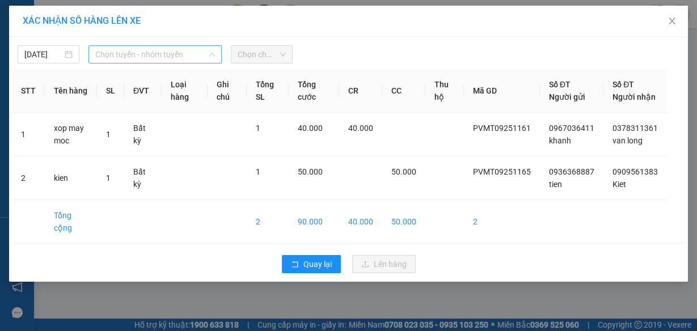
click at [123, 50] on span "Chọn tuyến - nhóm tuyến" at bounding box center [155, 54] width 120 height 17
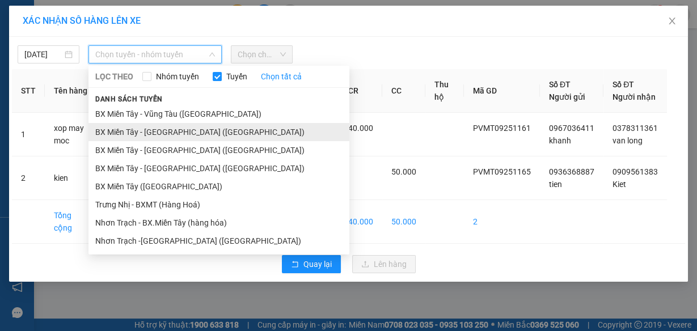
click at [143, 130] on li "BX Miền Tây - [GEOGRAPHIC_DATA] ([GEOGRAPHIC_DATA])" at bounding box center [219, 132] width 261 height 18
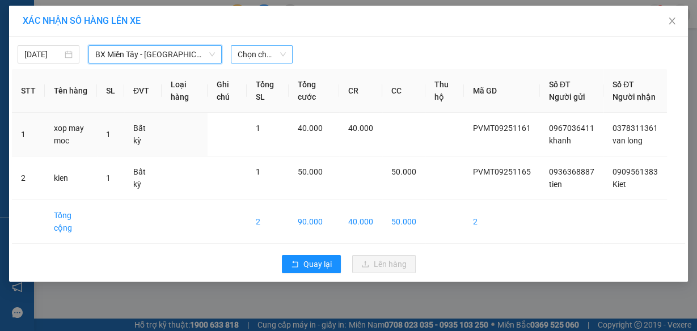
click at [275, 53] on span "Chọn chuyến" at bounding box center [262, 54] width 48 height 17
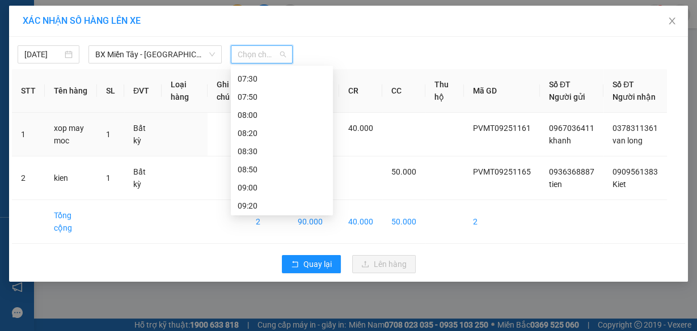
scroll to position [227, 0]
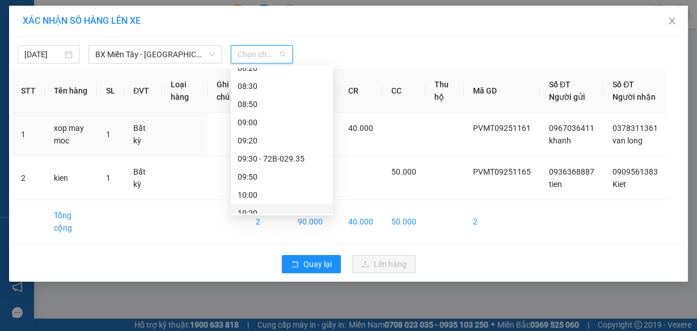
click at [258, 207] on div "10:20" at bounding box center [282, 213] width 89 height 12
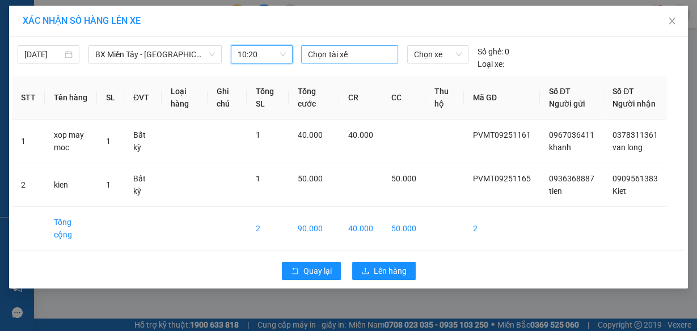
click at [336, 50] on div at bounding box center [349, 55] width 91 height 14
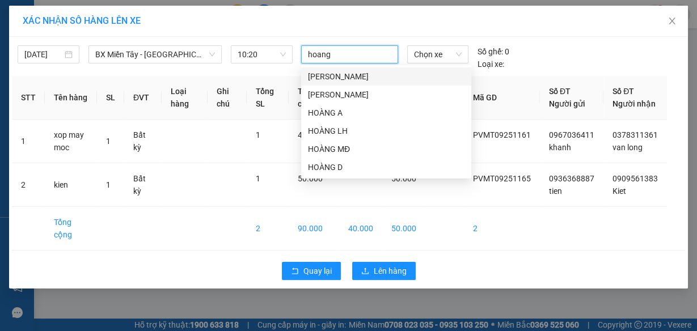
type input "hoang"
click at [351, 113] on div "HOÀNG A" at bounding box center [386, 113] width 157 height 12
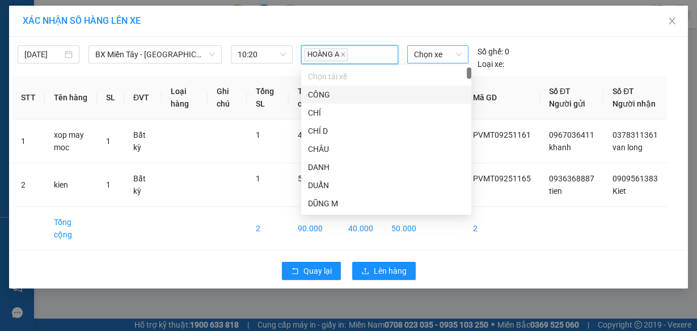
click at [420, 50] on span "Chọn xe" at bounding box center [438, 54] width 48 height 17
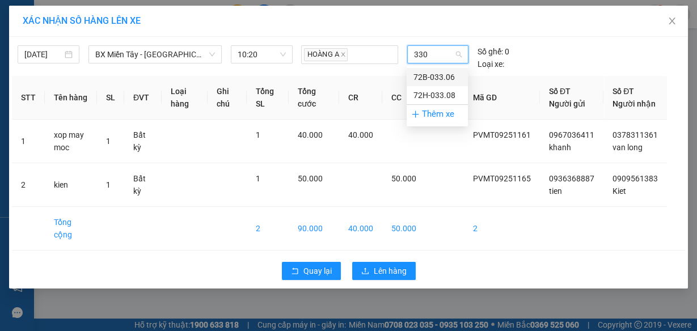
type input "3308"
click at [446, 71] on div "72H-033.08" at bounding box center [438, 77] width 48 height 12
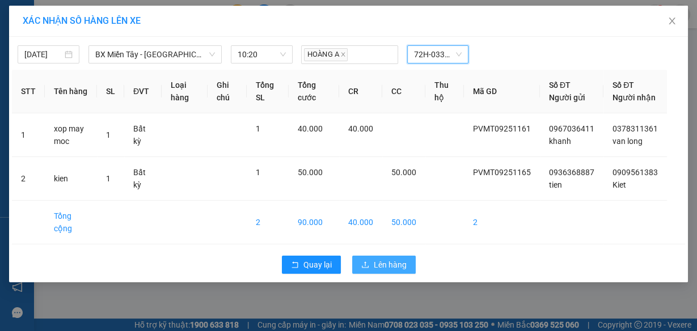
click at [394, 262] on span "Lên hàng" at bounding box center [390, 265] width 33 height 12
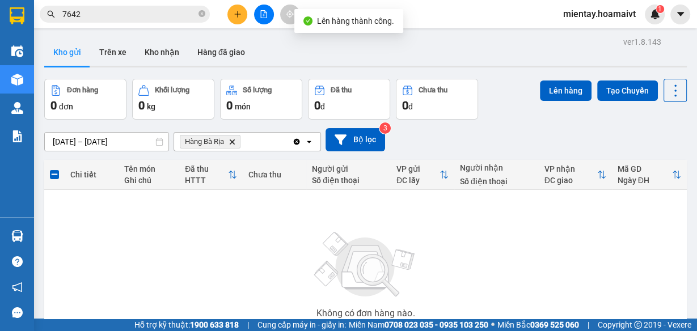
click at [232, 140] on icon "Hàng Bà Rịa, close by backspace" at bounding box center [232, 141] width 5 height 5
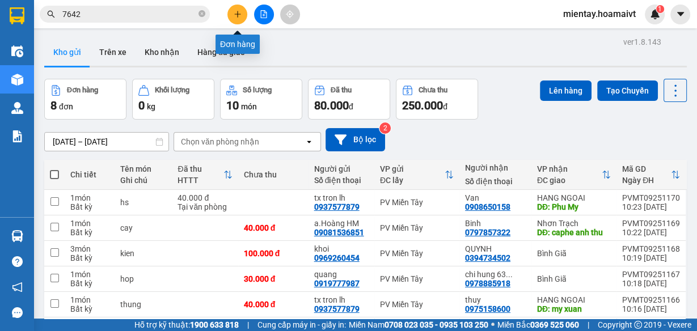
click at [235, 16] on icon "plus" at bounding box center [238, 14] width 8 height 8
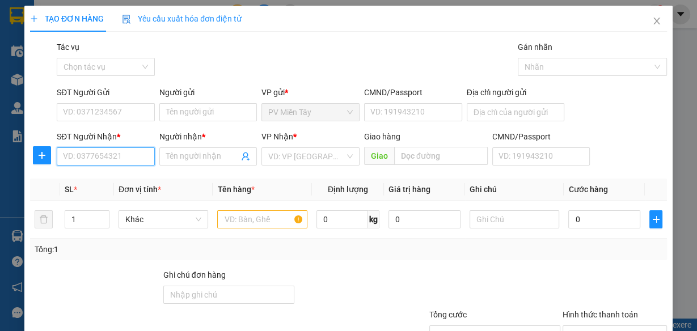
click at [131, 157] on input "SĐT Người Nhận *" at bounding box center [106, 157] width 98 height 18
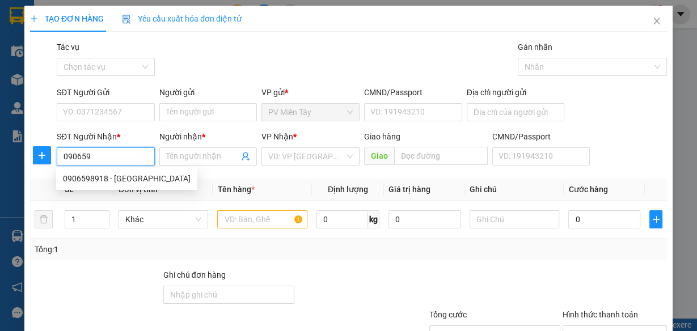
type input "0906598"
click at [124, 180] on div "0906598918 - [GEOGRAPHIC_DATA]" at bounding box center [127, 178] width 128 height 12
type input "[STREET_ADDRESS]"
type input "0906598918"
type input "Giang"
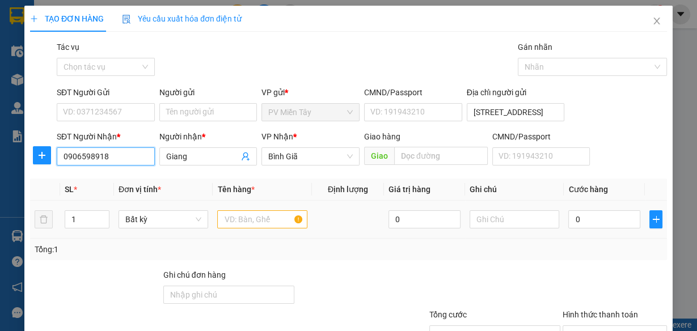
type input "0906598918"
click at [234, 223] on input "text" at bounding box center [262, 220] width 90 height 18
type input "2"
click at [101, 215] on icon "up" at bounding box center [103, 217] width 4 height 4
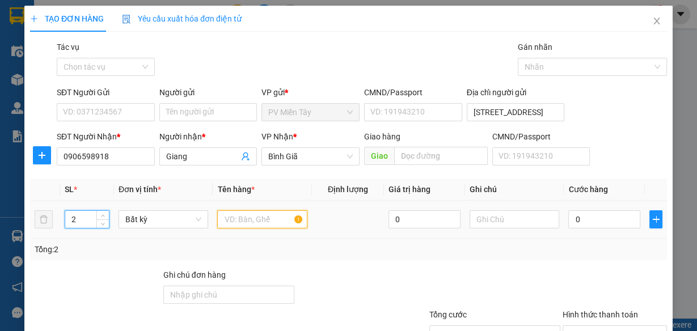
click at [250, 223] on input "text" at bounding box center [262, 220] width 90 height 18
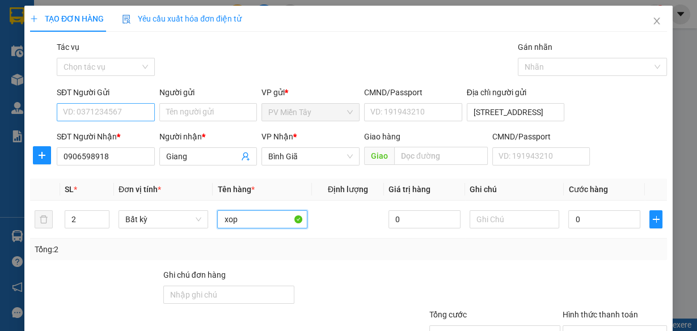
type input "xop"
click at [125, 107] on input "SĐT Người Gửi" at bounding box center [106, 112] width 98 height 18
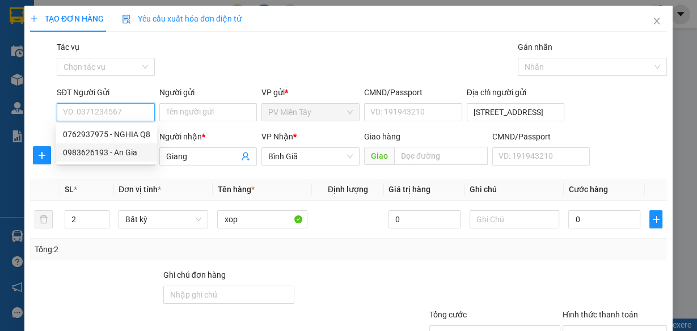
click at [125, 152] on div "0983626193 - An Gia" at bounding box center [106, 152] width 87 height 12
type input "0983626193"
type input "An Gia"
type input "060095013368"
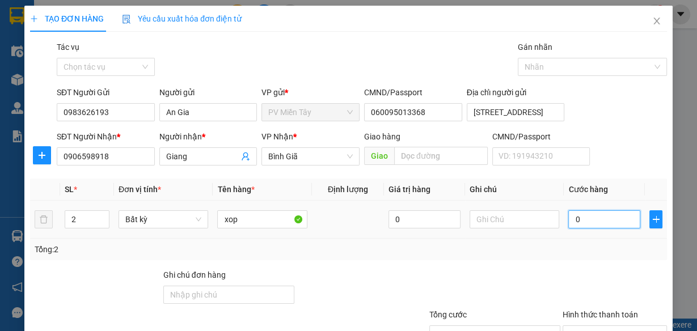
click at [600, 219] on input "0" at bounding box center [605, 220] width 72 height 18
type input "8"
type input "80"
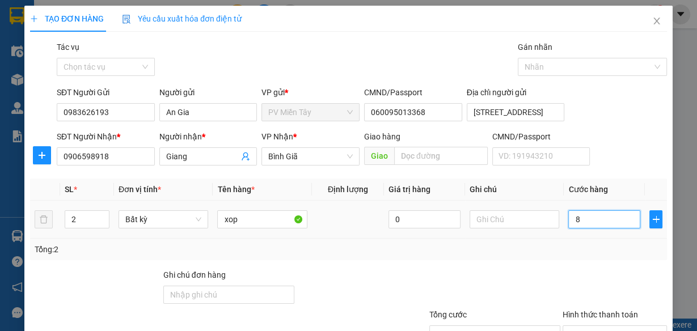
type input "80"
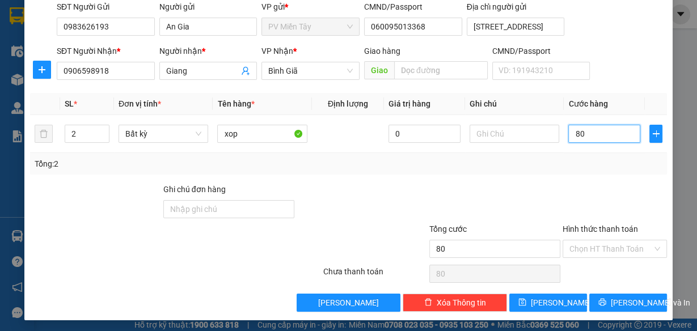
scroll to position [87, 0]
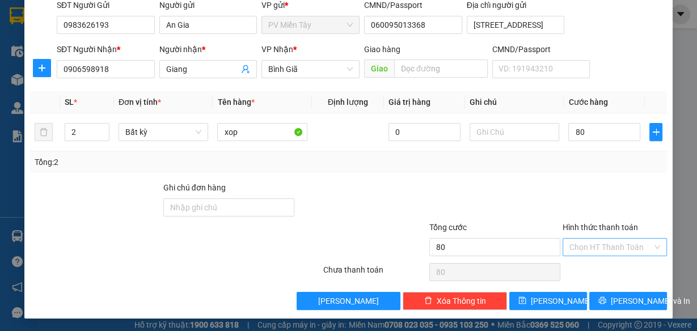
type input "80.000"
click at [594, 245] on input "Hình thức thanh toán" at bounding box center [611, 247] width 83 height 17
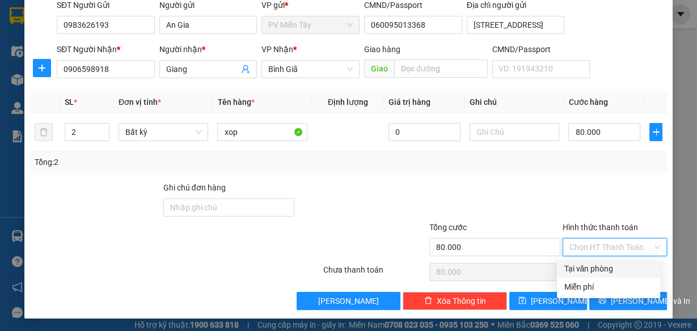
click at [598, 272] on div "Tại văn phòng" at bounding box center [609, 269] width 90 height 12
type input "0"
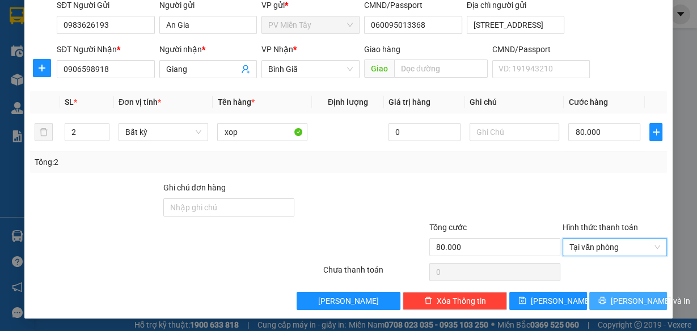
click at [620, 300] on span "[PERSON_NAME] và In" at bounding box center [650, 301] width 79 height 12
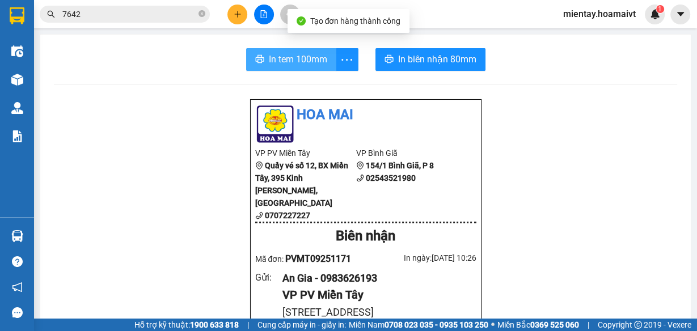
click at [322, 54] on span "In tem 100mm" at bounding box center [298, 59] width 58 height 14
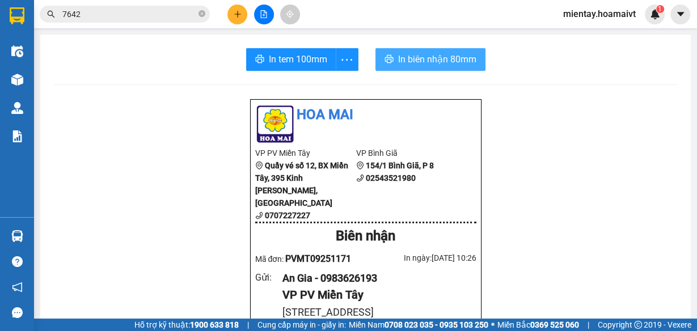
click at [432, 57] on span "In biên nhận 80mm" at bounding box center [437, 59] width 78 height 14
click at [431, 58] on span "In biên nhận 80mm" at bounding box center [437, 59] width 78 height 14
click at [82, 11] on input "7642" at bounding box center [129, 14] width 134 height 12
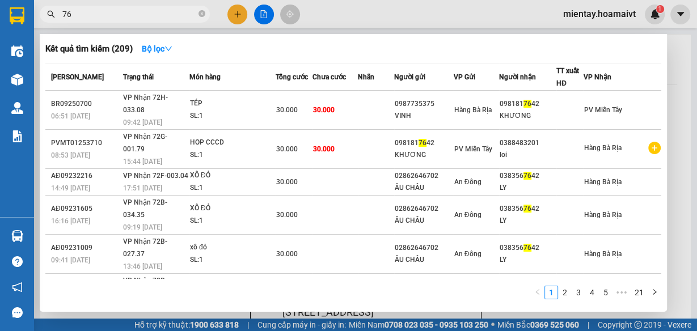
type input "7"
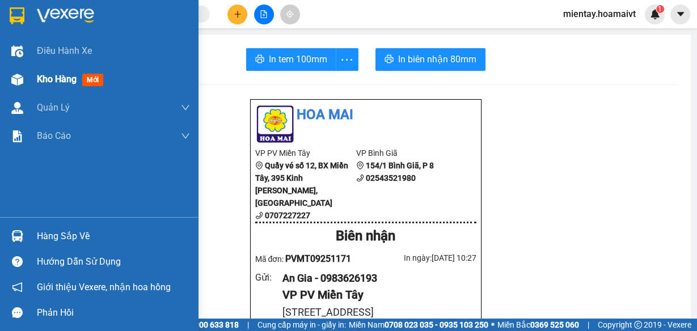
click at [55, 78] on span "Kho hàng" at bounding box center [57, 79] width 40 height 11
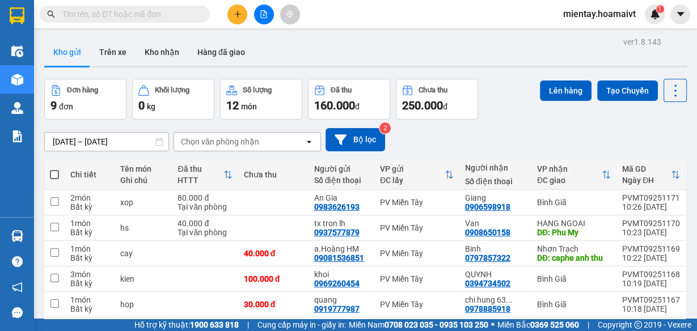
click at [206, 140] on div "Chọn văn phòng nhận" at bounding box center [220, 141] width 78 height 11
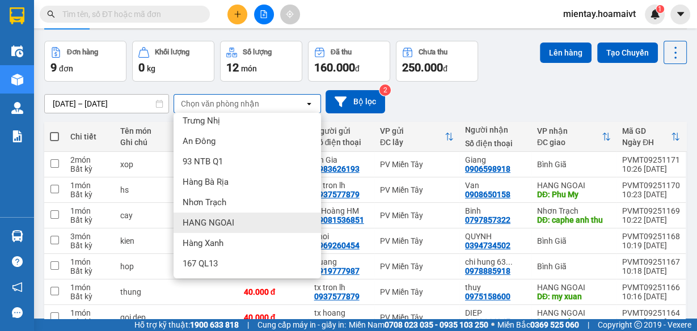
scroll to position [45, 0]
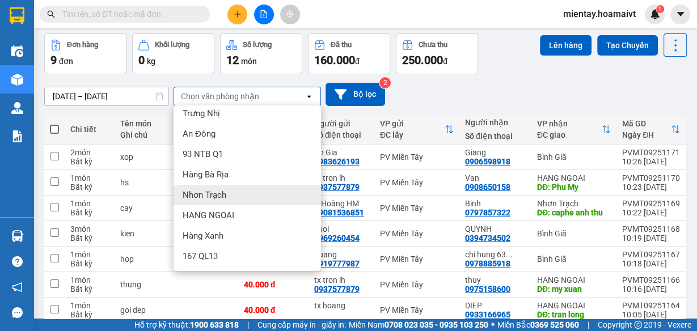
click at [213, 194] on span "Nhơn Trạch" at bounding box center [205, 195] width 44 height 11
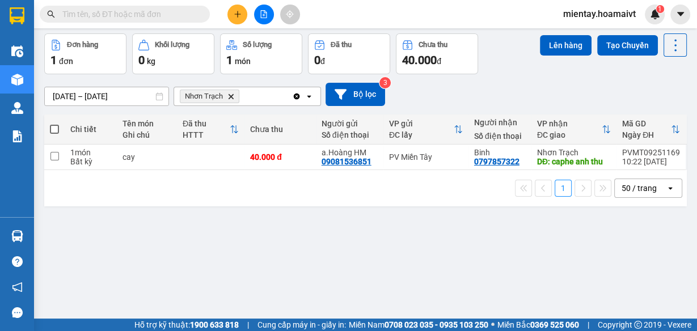
click at [55, 128] on span at bounding box center [54, 129] width 9 height 9
click at [54, 124] on input "checkbox" at bounding box center [54, 124] width 0 height 0
checkbox input "true"
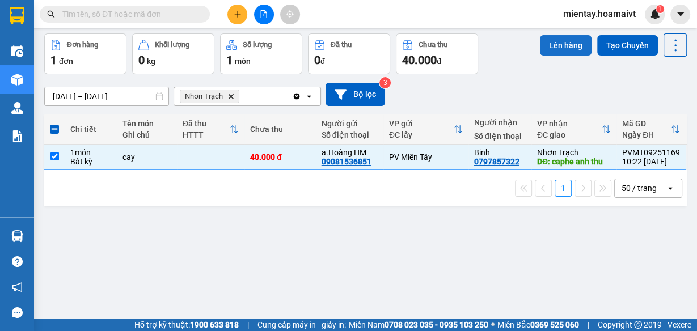
click at [555, 43] on button "Lên hàng" at bounding box center [566, 45] width 52 height 20
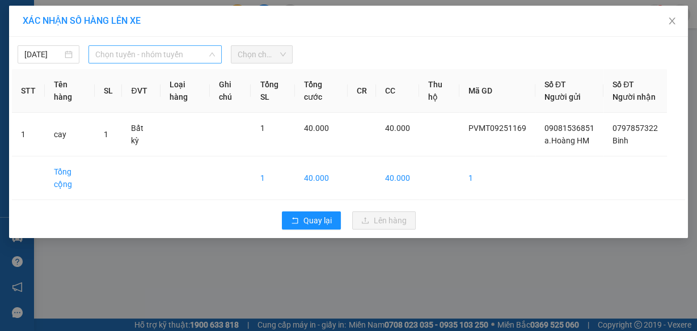
click at [133, 52] on span "Chọn tuyến - nhóm tuyến" at bounding box center [155, 54] width 120 height 17
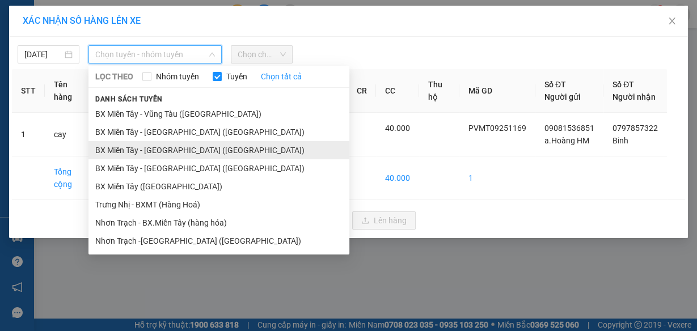
click at [182, 153] on li "BX Miền Tây - [GEOGRAPHIC_DATA] ([GEOGRAPHIC_DATA])" at bounding box center [219, 150] width 261 height 18
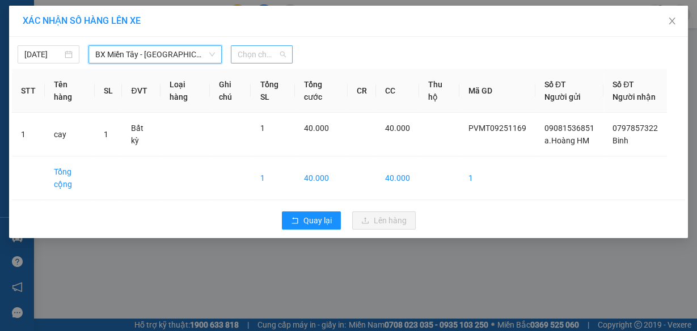
click at [270, 54] on span "Chọn chuyến" at bounding box center [262, 54] width 48 height 17
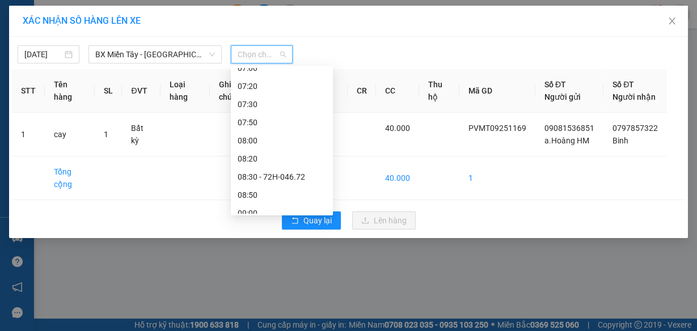
scroll to position [318, 0]
click at [271, 136] on div "10:30" at bounding box center [282, 140] width 89 height 12
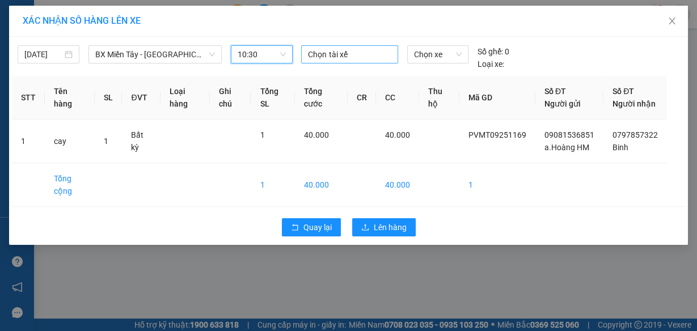
click at [318, 54] on div at bounding box center [349, 55] width 91 height 14
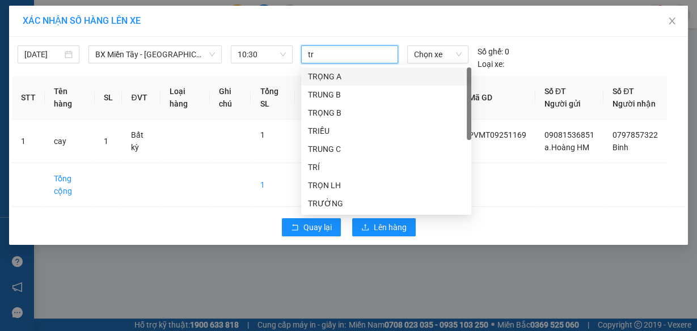
type input "tro"
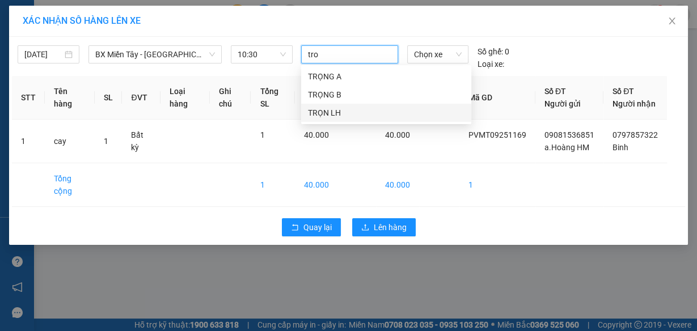
click at [331, 113] on div "TRỌN LH" at bounding box center [386, 113] width 157 height 12
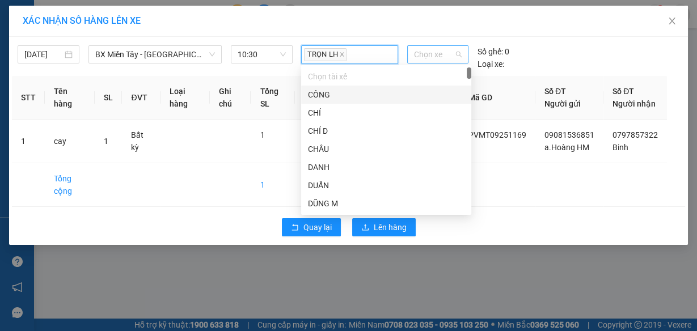
click at [424, 53] on span "Chọn xe" at bounding box center [438, 54] width 48 height 17
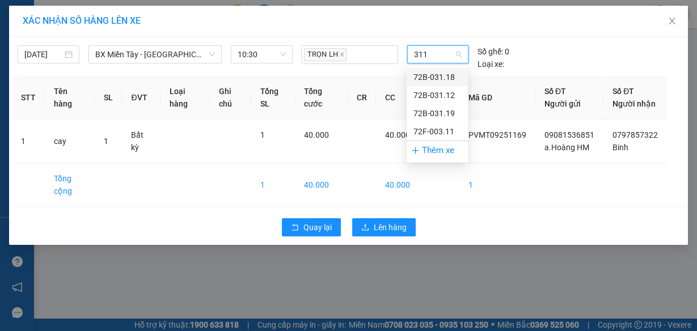
type input "3112"
click at [439, 79] on div "72B-031.12" at bounding box center [438, 77] width 48 height 12
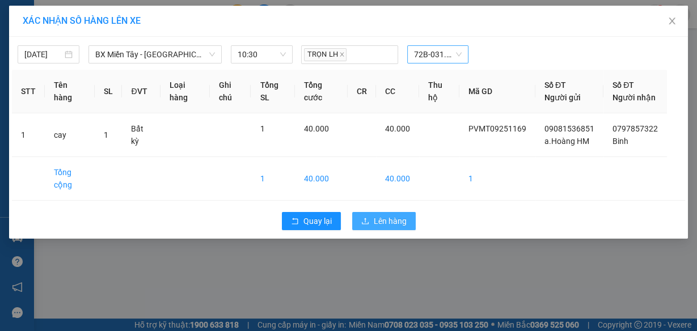
click at [394, 228] on span "Lên hàng" at bounding box center [390, 221] width 33 height 12
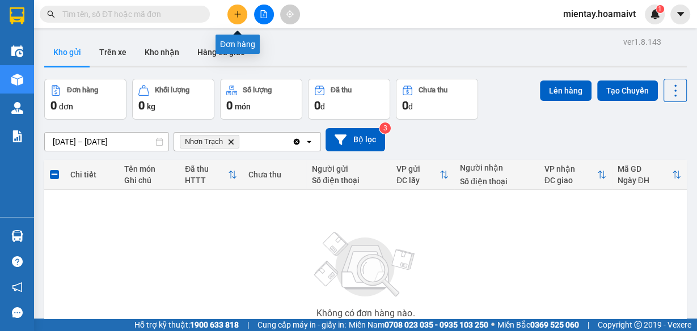
click at [241, 7] on button at bounding box center [238, 15] width 20 height 20
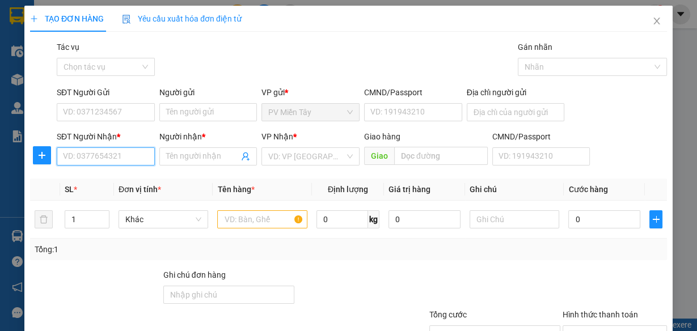
click at [117, 155] on input "SĐT Người Nhận *" at bounding box center [106, 157] width 98 height 18
type input "0909761906"
click at [120, 179] on div "0909761906 - TUAN" at bounding box center [104, 178] width 83 height 12
type input "Q BINH TAN"
type input "TUAN"
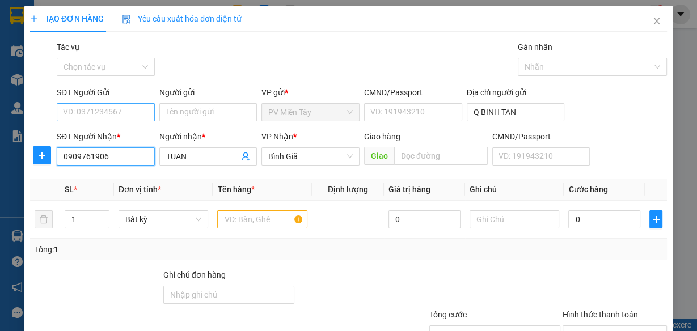
type input "0909761906"
click at [134, 110] on input "SĐT Người Gửi" at bounding box center [106, 112] width 98 height 18
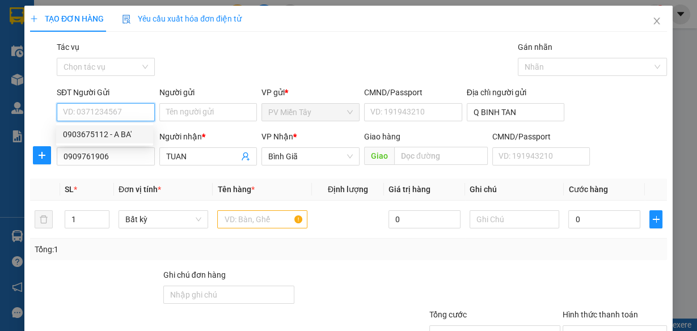
click at [137, 139] on div "0903675112 - A BA'" at bounding box center [104, 134] width 83 height 12
type input "0903675112"
type input "A [DEMOGRAPHIC_DATA]"
type input "083087009727"
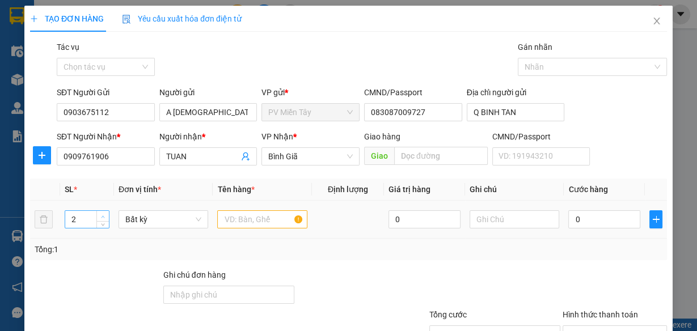
click at [103, 215] on icon "up" at bounding box center [103, 217] width 4 height 4
type input "3"
click at [103, 215] on icon "up" at bounding box center [103, 217] width 4 height 4
click at [277, 220] on input "text" at bounding box center [262, 220] width 90 height 18
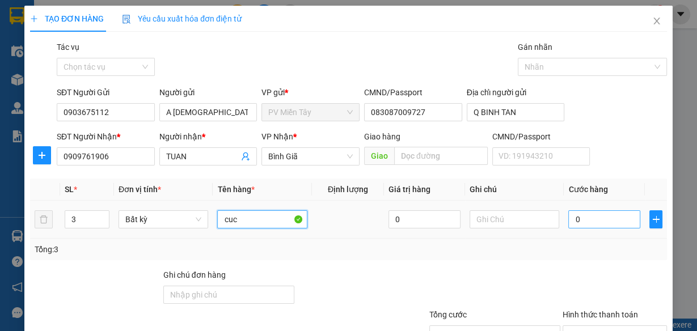
type input "cuc"
click at [586, 221] on input "0" at bounding box center [605, 220] width 72 height 18
type input "9"
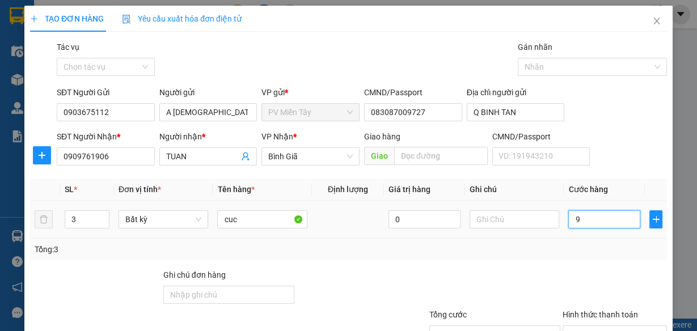
type input "90"
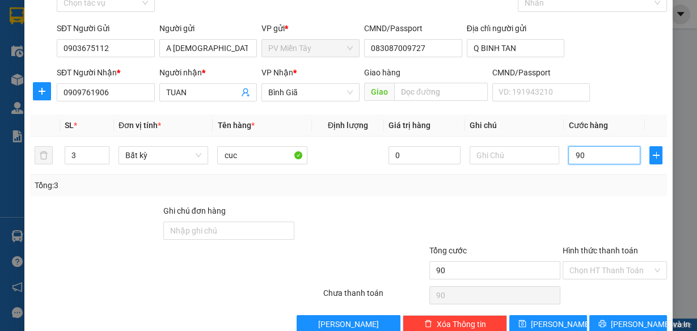
scroll to position [87, 0]
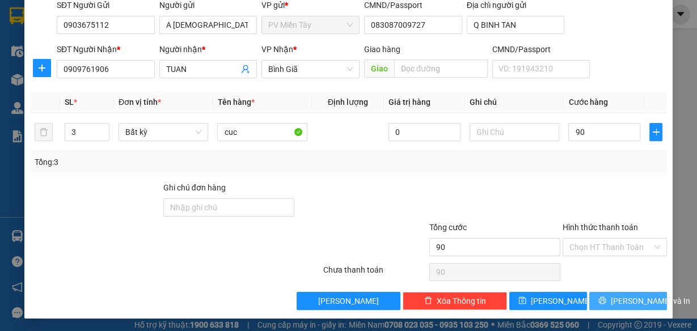
type input "90.000"
click at [625, 302] on span "[PERSON_NAME] và In" at bounding box center [650, 301] width 79 height 12
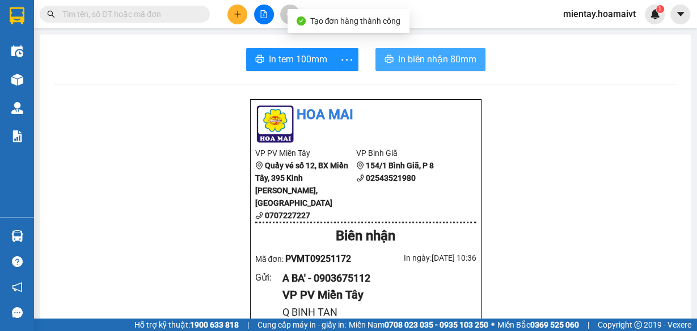
click at [414, 55] on span "In biên nhận 80mm" at bounding box center [437, 59] width 78 height 14
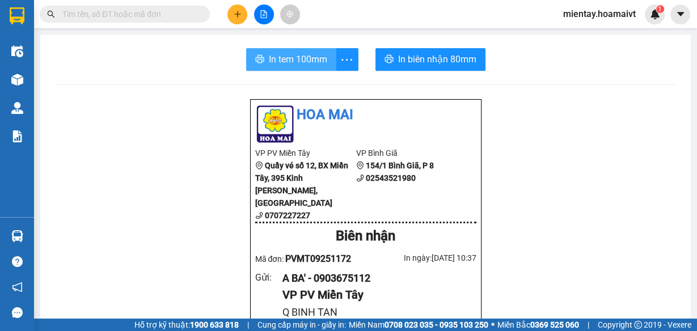
click at [313, 58] on span "In tem 100mm" at bounding box center [298, 59] width 58 height 14
click at [312, 165] on b "Quầy vé số 12, BX Miền Tây, 395 Kinh [PERSON_NAME], [GEOGRAPHIC_DATA]" at bounding box center [301, 184] width 93 height 47
